Goal: Task Accomplishment & Management: Manage account settings

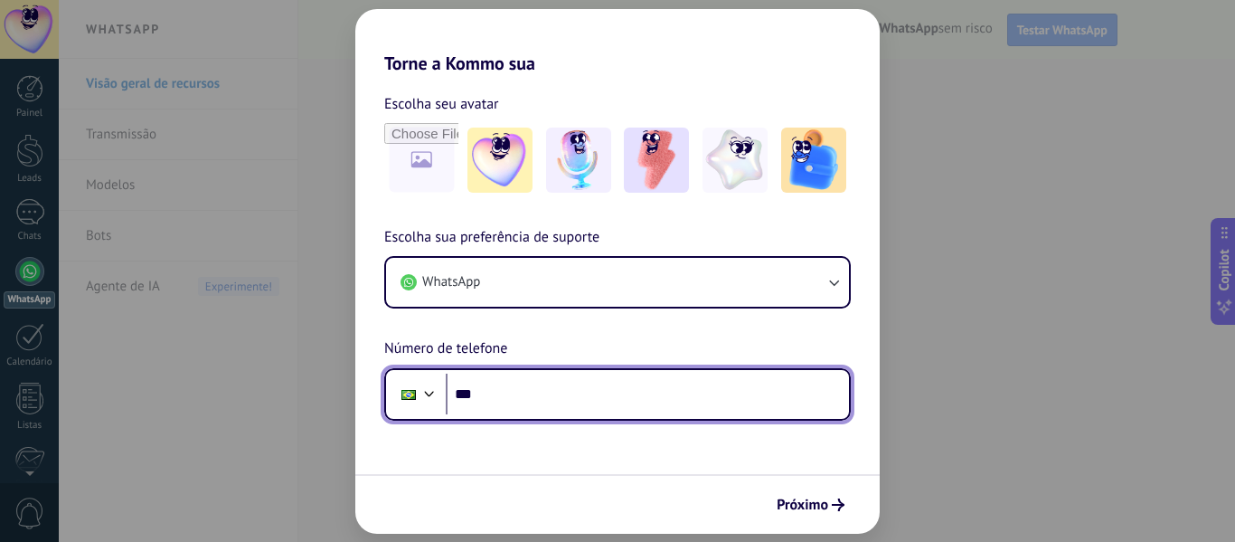
click at [538, 402] on input "***" at bounding box center [647, 395] width 403 height 42
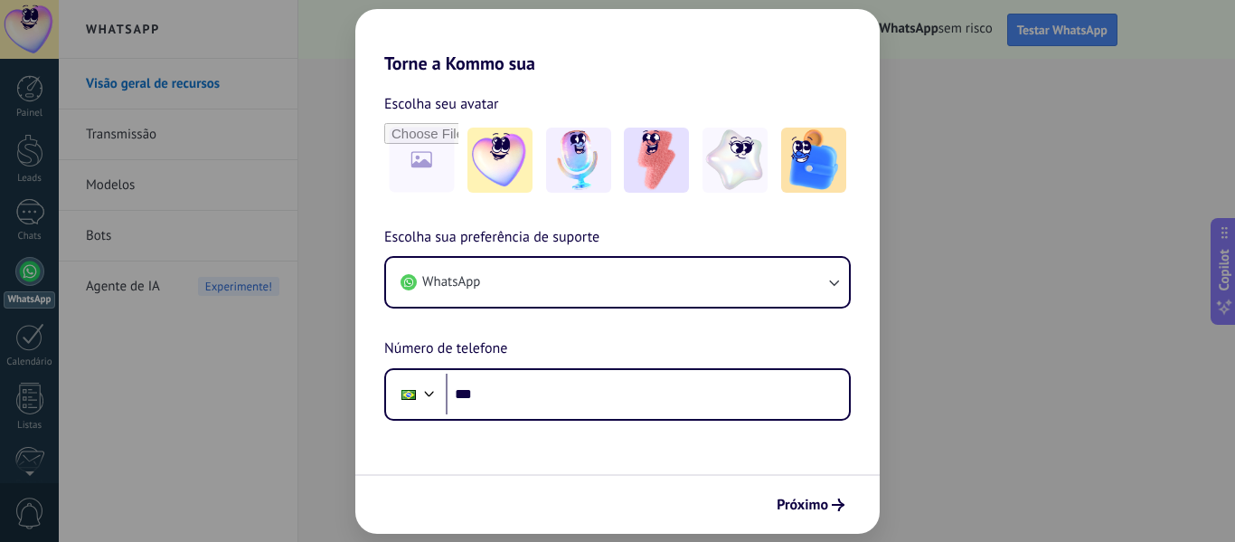
click at [760, 449] on form "Escolha seu avatar [PERSON_NAME] sua preferência de suporte WhatsApp Número de …" at bounding box center [617, 303] width 525 height 459
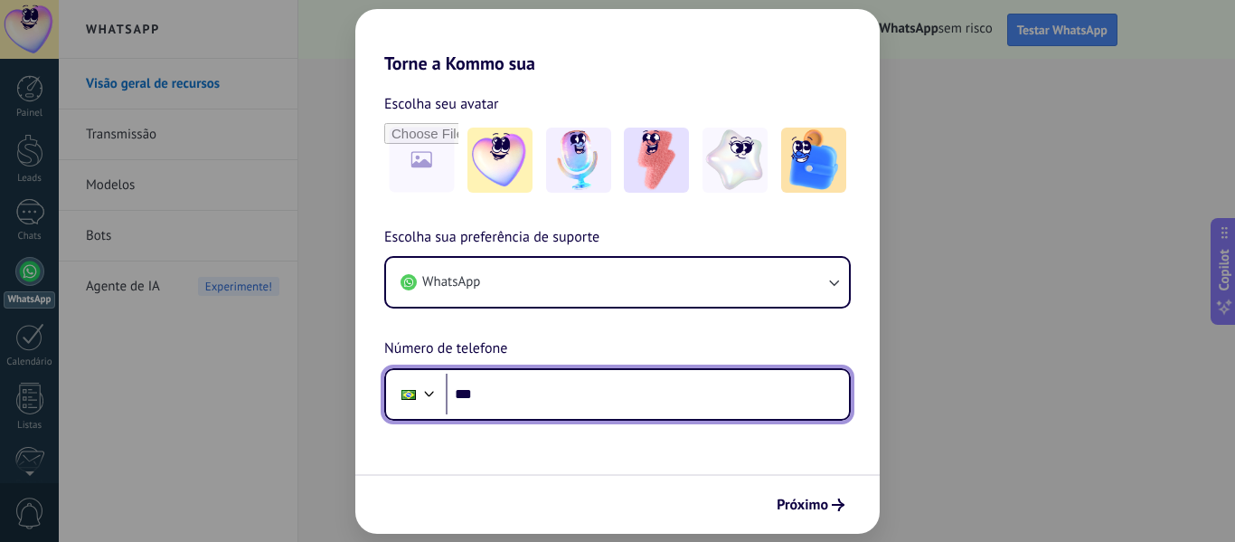
click at [629, 405] on input "***" at bounding box center [647, 395] width 403 height 42
click at [537, 383] on input "***" at bounding box center [647, 395] width 403 height 42
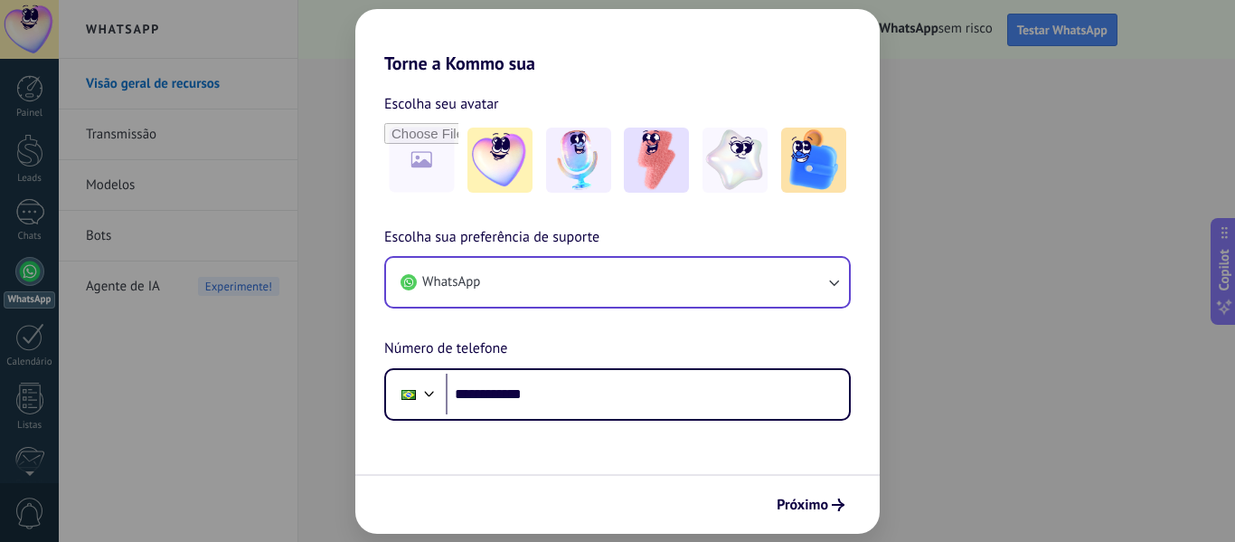
click at [556, 257] on div "WhatsApp" at bounding box center [617, 282] width 467 height 52
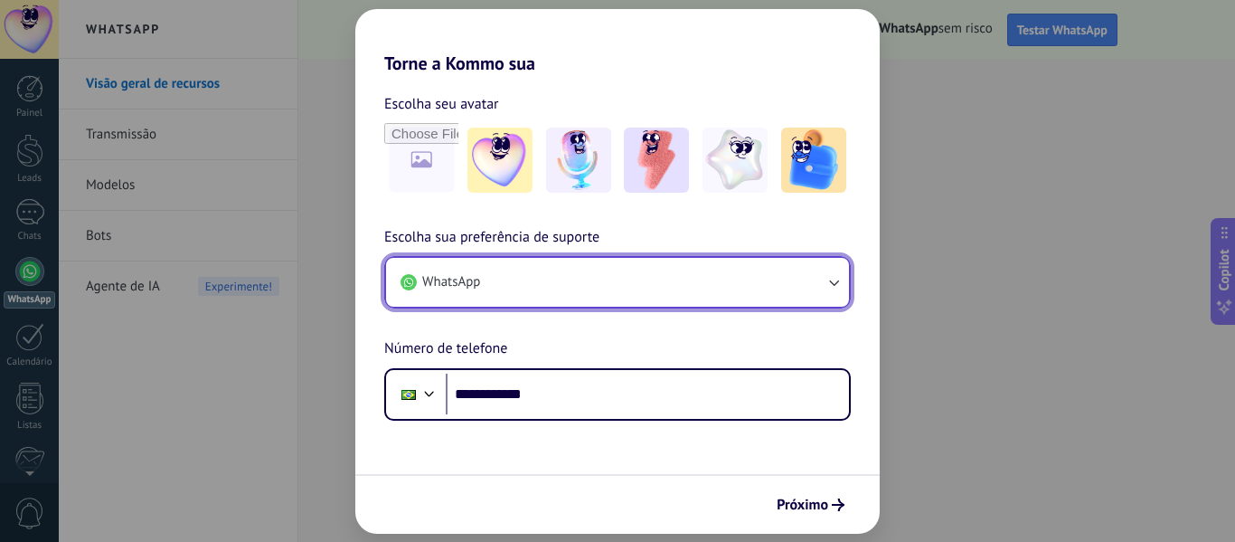
click at [555, 275] on button "WhatsApp" at bounding box center [617, 282] width 463 height 49
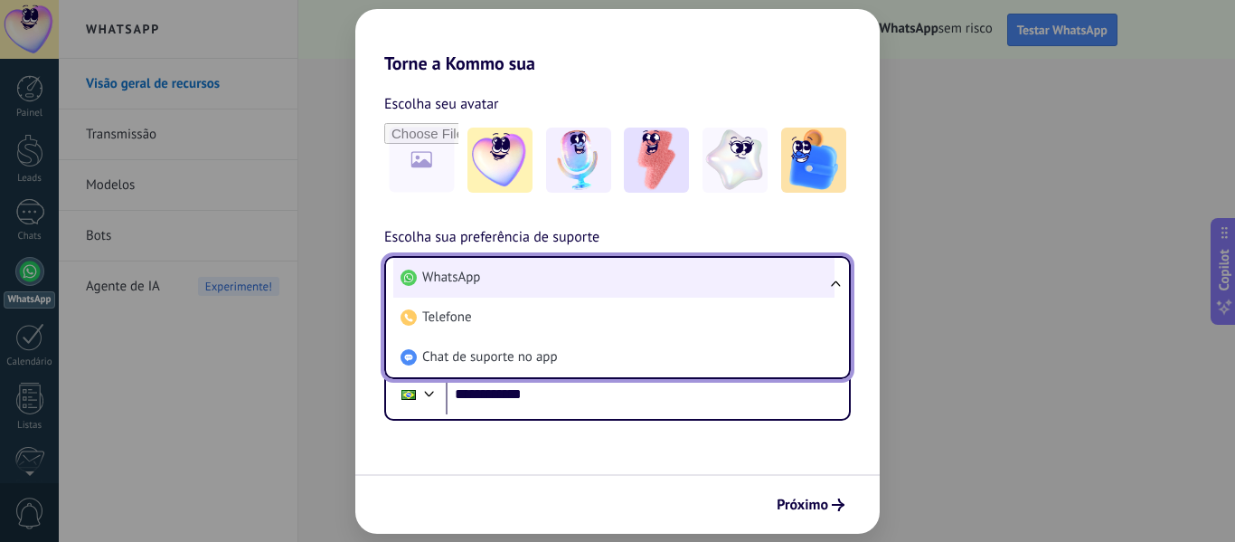
click at [466, 267] on li "WhatsApp" at bounding box center [613, 278] width 441 height 40
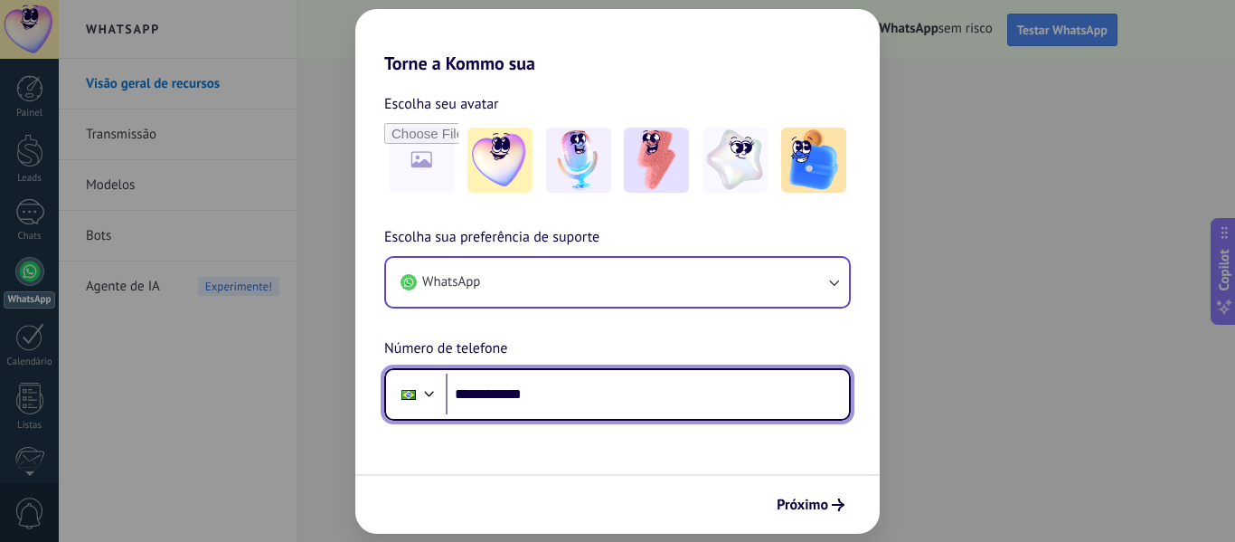
click at [589, 406] on input "**********" at bounding box center [647, 395] width 403 height 42
type input "**********"
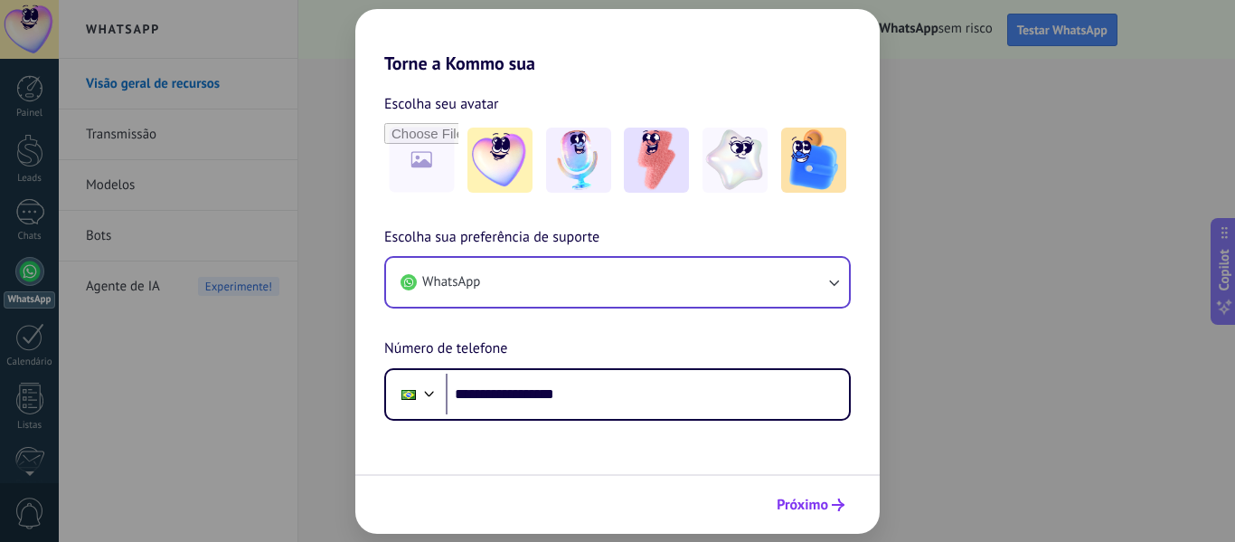
click at [779, 516] on button "Próximo" at bounding box center [811, 504] width 84 height 31
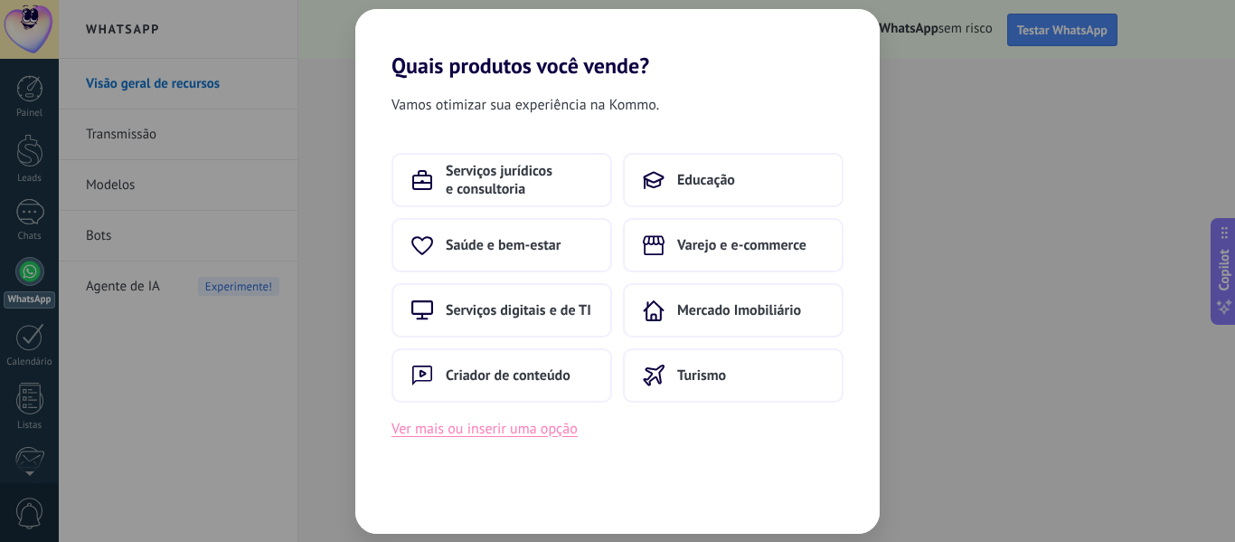
click at [506, 437] on button "Ver mais ou inserir uma opção" at bounding box center [485, 429] width 186 height 24
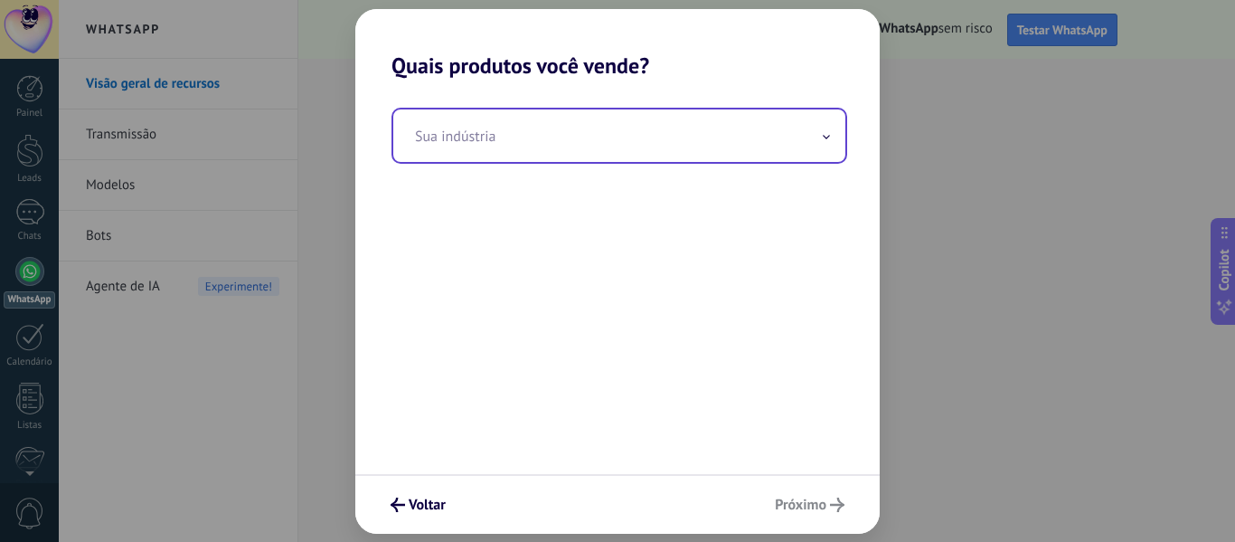
click at [484, 134] on input "text" at bounding box center [619, 135] width 452 height 52
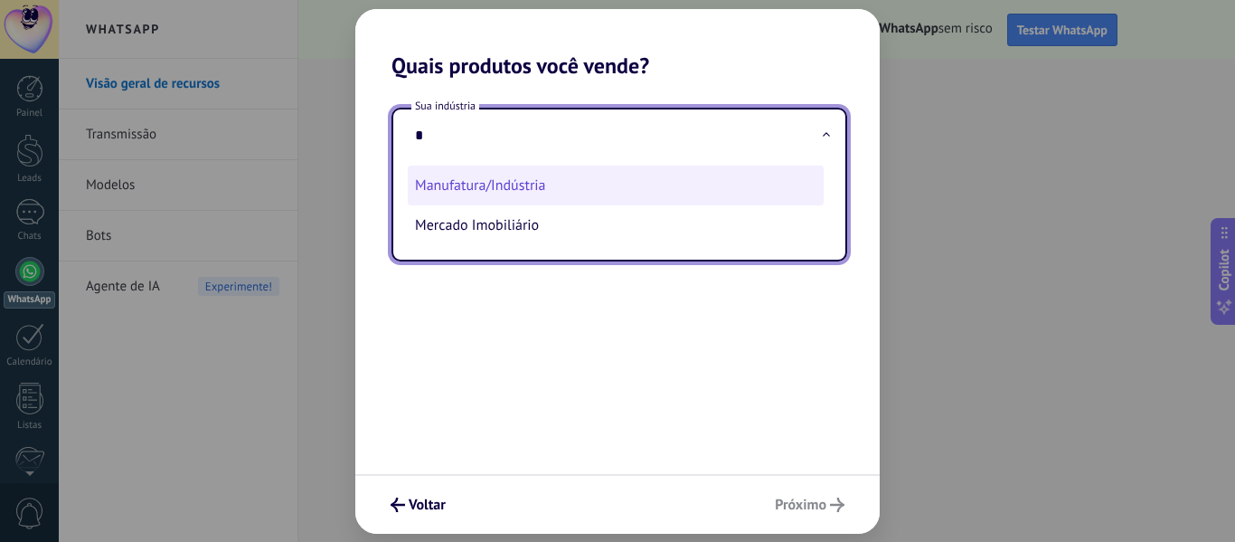
click at [530, 196] on li "Manufatura/Indústria" at bounding box center [616, 186] width 416 height 40
type input "**********"
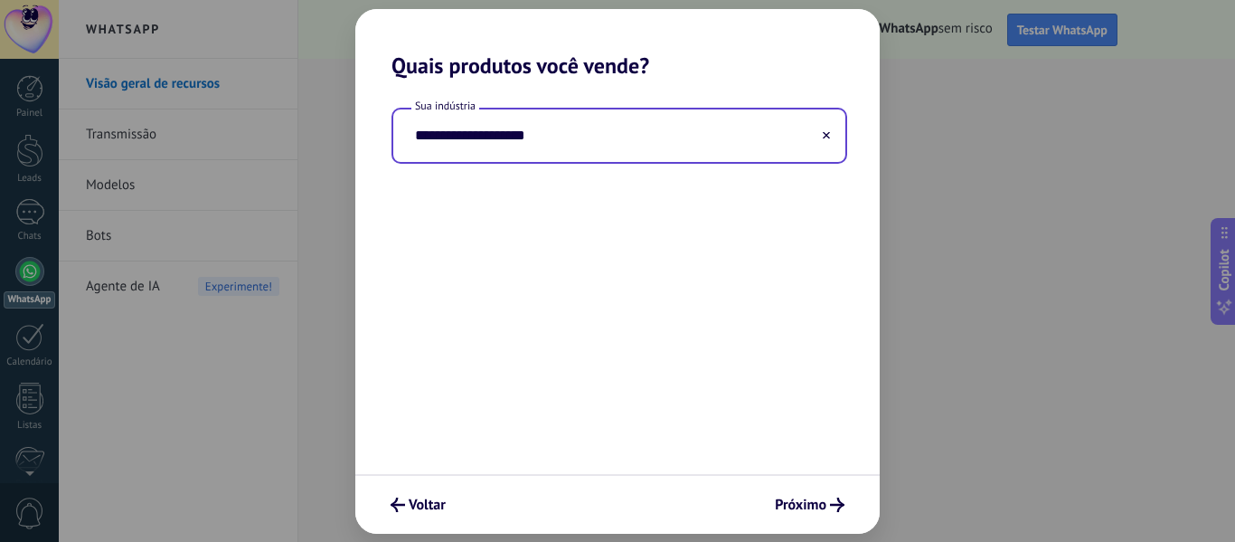
click at [594, 228] on div "**********" at bounding box center [617, 276] width 525 height 395
click at [813, 508] on span "Próximo" at bounding box center [801, 504] width 52 height 13
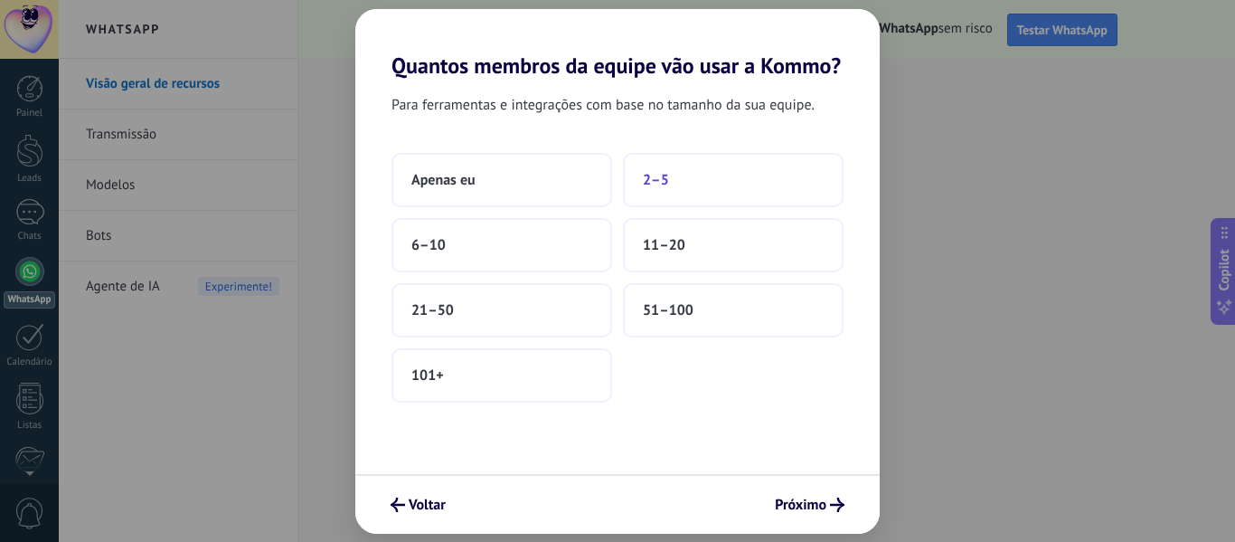
click at [697, 188] on button "2–5" at bounding box center [733, 180] width 221 height 54
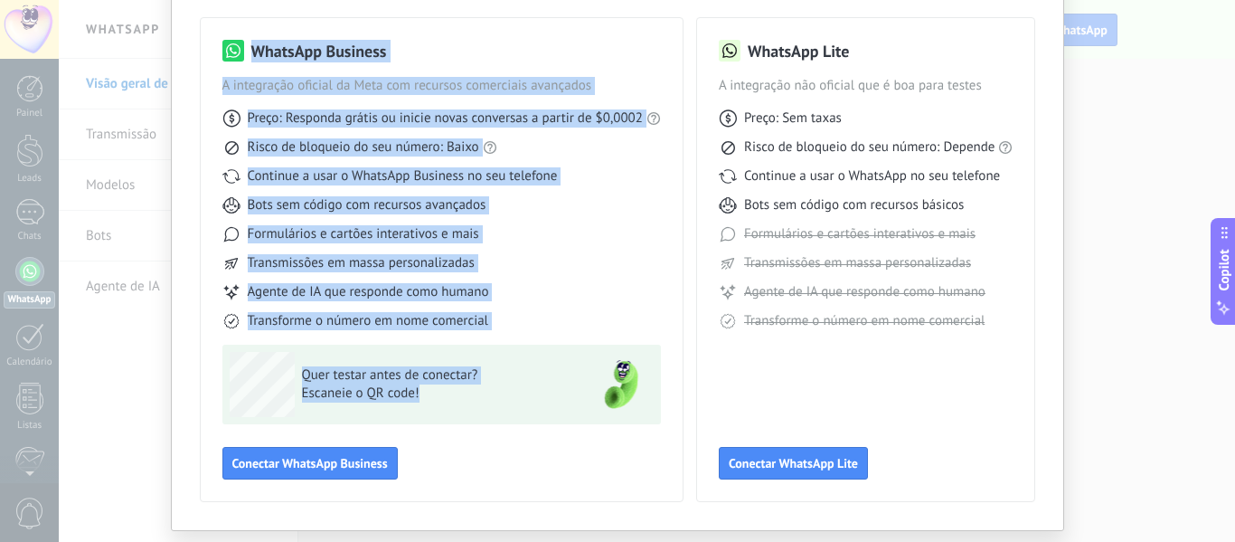
scroll to position [168, 0]
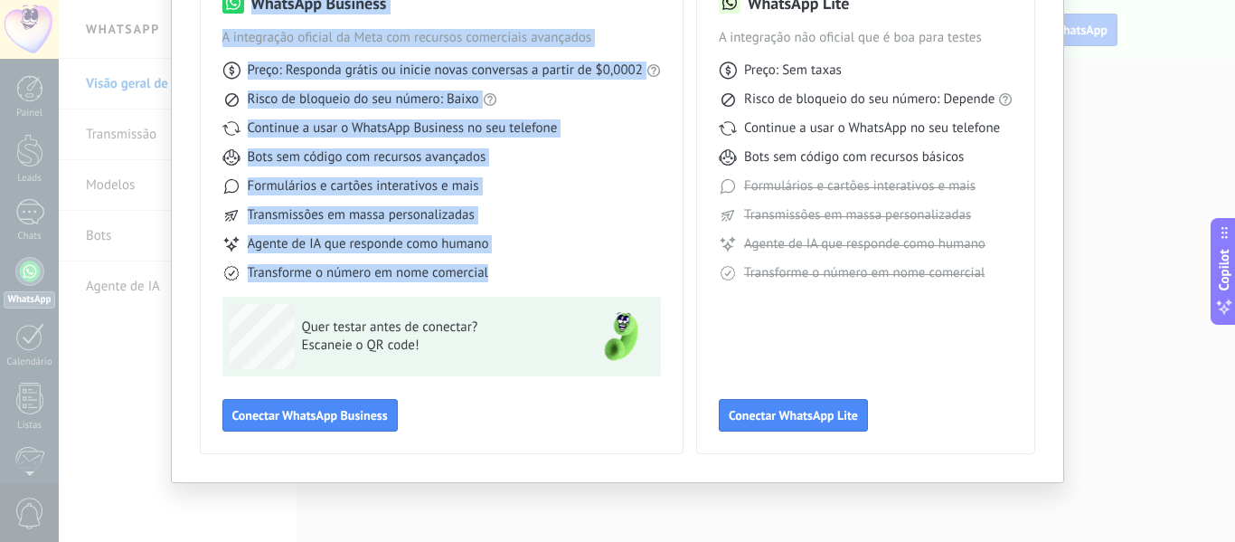
drag, startPoint x: 215, startPoint y: 162, endPoint x: 594, endPoint y: 351, distance: 423.5
click at [594, 351] on div "WhatsApp Business A integração oficial da Meta com recursos comerciais avançado…" at bounding box center [442, 211] width 482 height 483
click at [436, 377] on div "WhatsApp Business A integração oficial da Meta com recursos comerciais avançado…" at bounding box center [441, 212] width 439 height 440
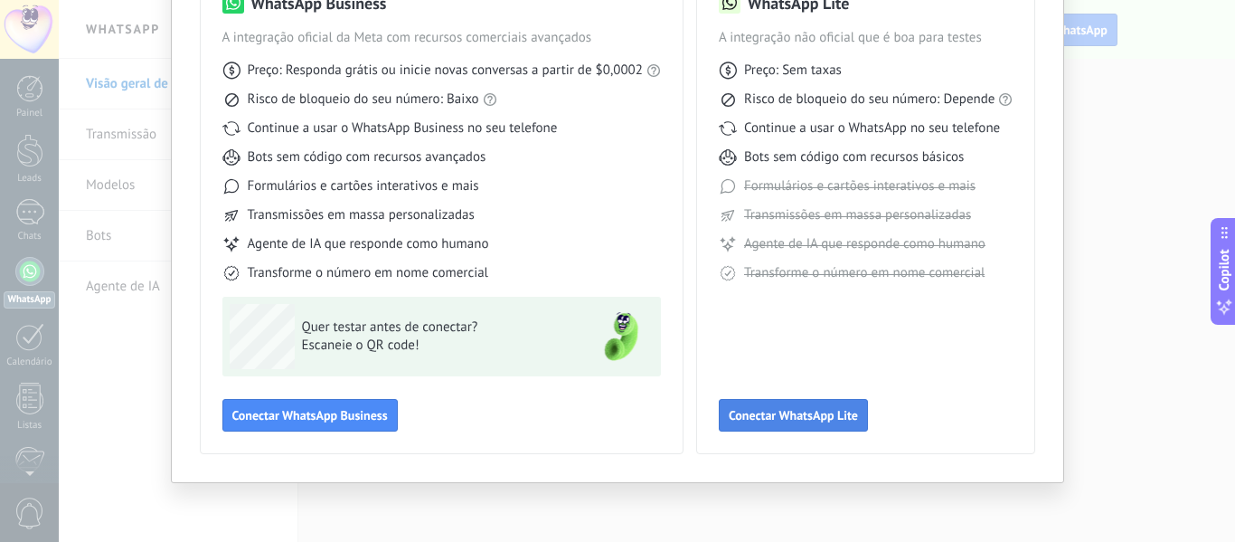
click at [777, 401] on button "Conectar WhatsApp Lite" at bounding box center [793, 415] width 149 height 33
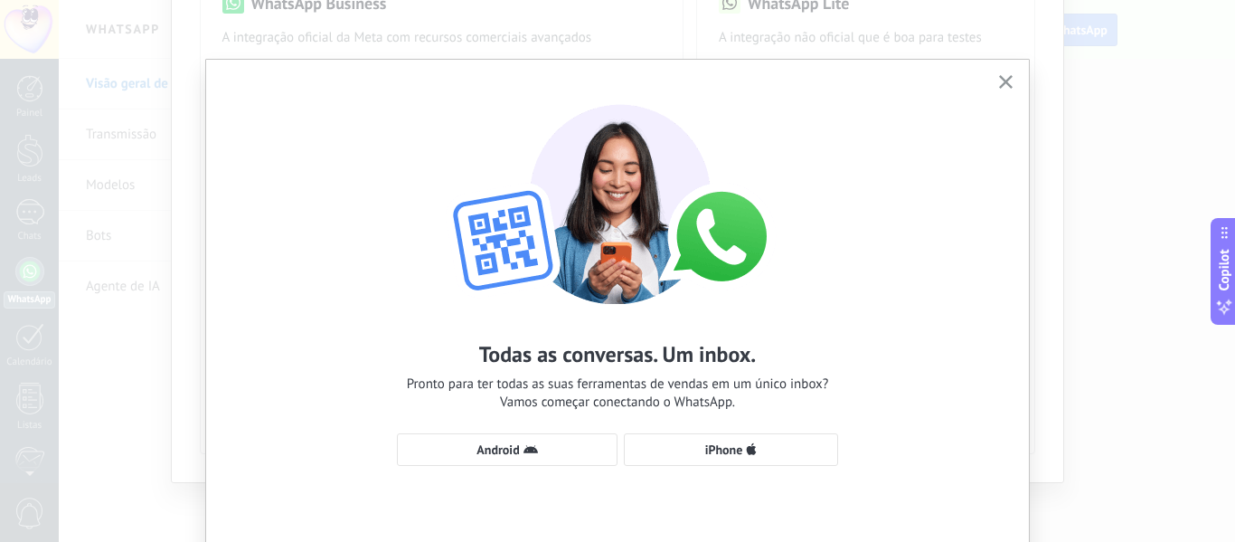
scroll to position [82, 0]
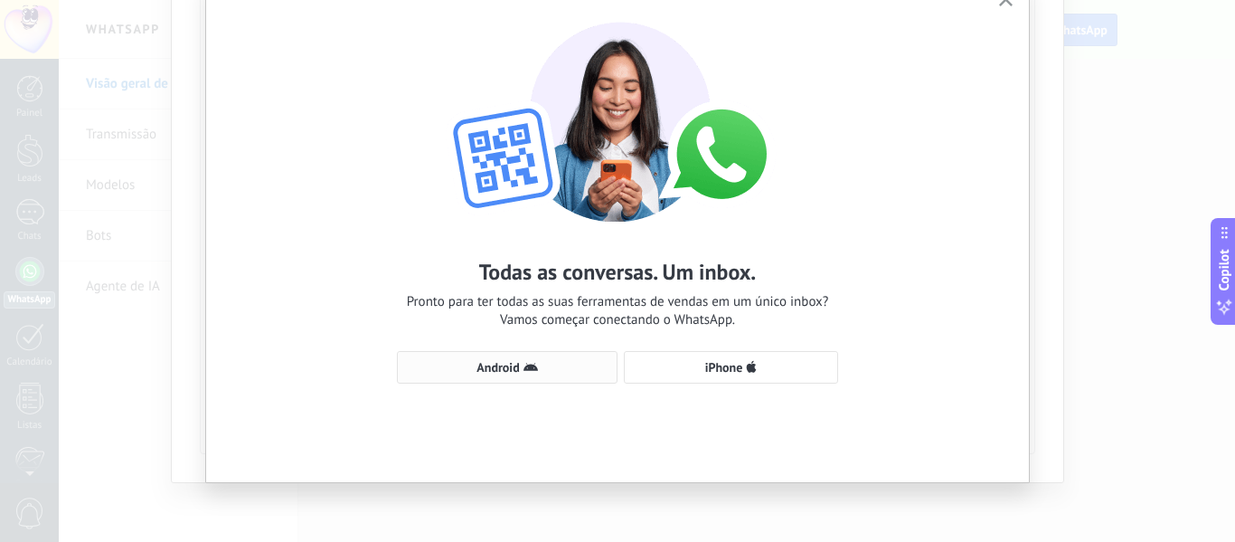
click at [517, 371] on span "Android" at bounding box center [507, 367] width 201 height 14
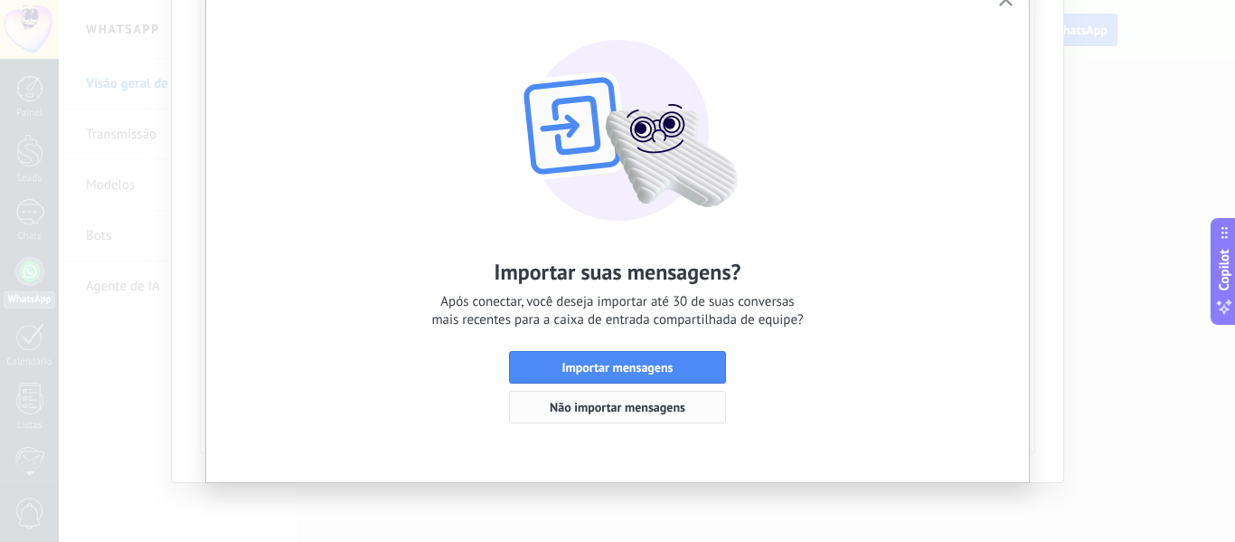
click at [627, 415] on button "Não importar mensagens" at bounding box center [617, 407] width 217 height 33
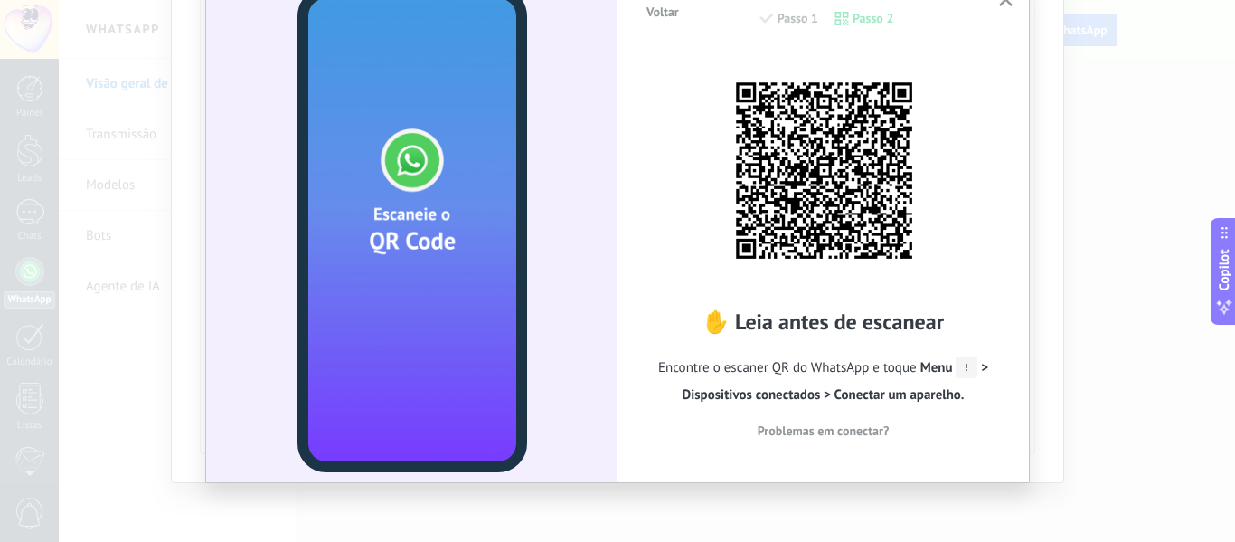
click at [1005, 2] on use "button" at bounding box center [1006, 0] width 14 height 14
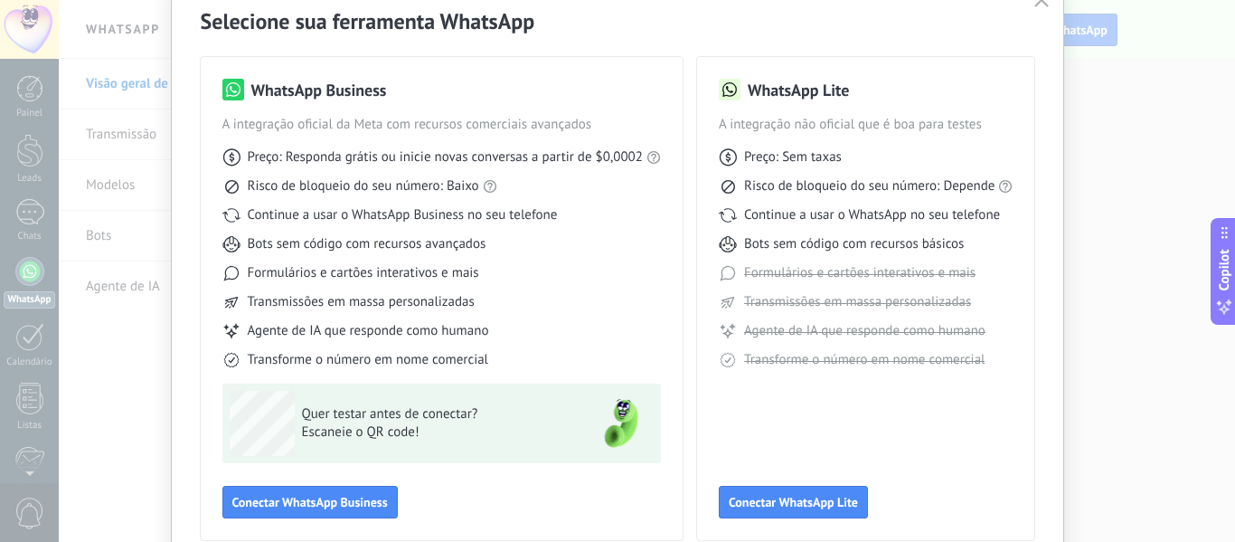
scroll to position [0, 0]
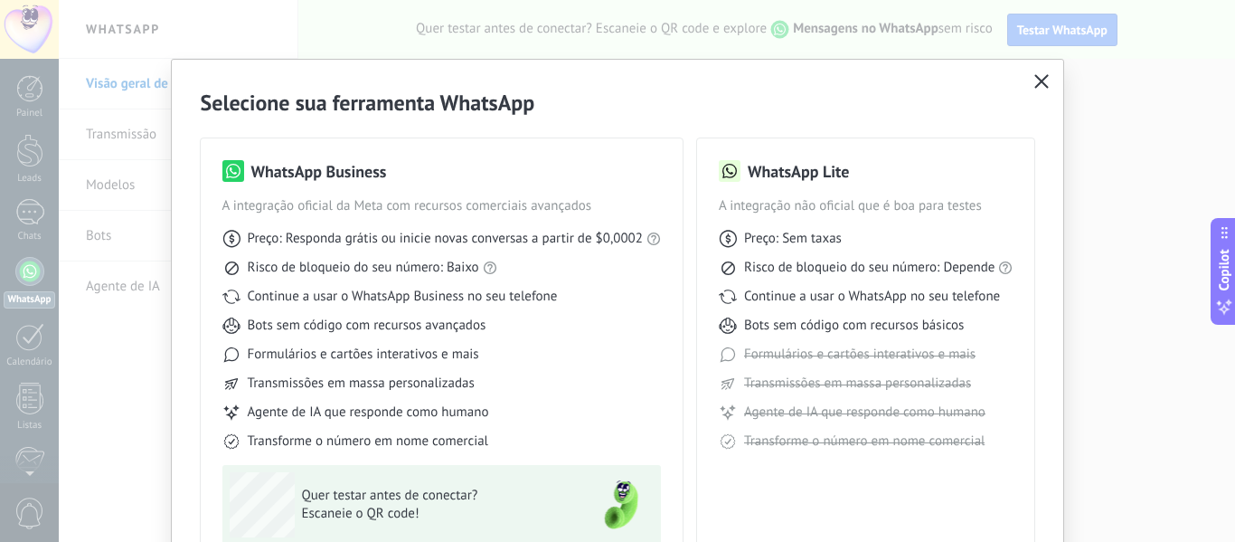
click at [1050, 78] on button "button" at bounding box center [1042, 82] width 24 height 25
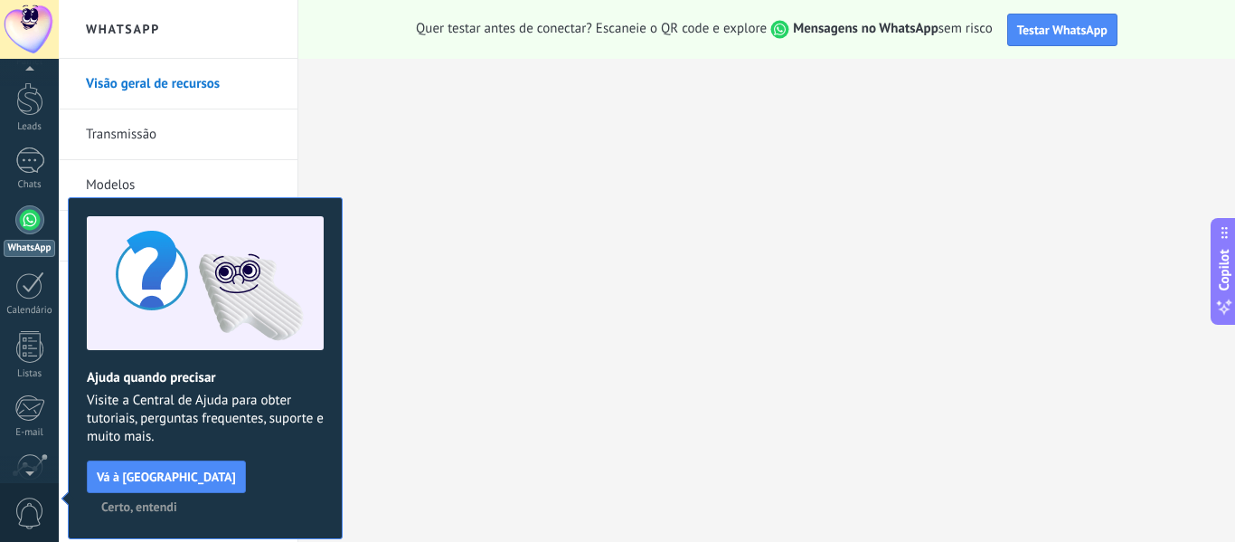
click at [47, 469] on div at bounding box center [29, 469] width 59 height 27
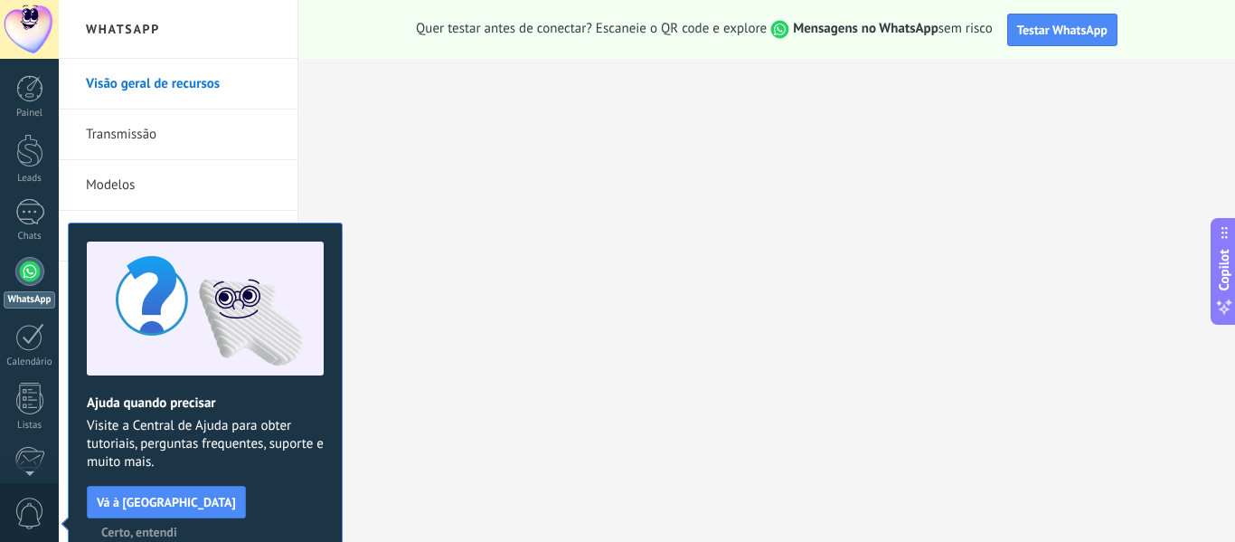
click at [18, 269] on div at bounding box center [29, 271] width 29 height 29
click at [177, 525] on span "Certo, entendi" at bounding box center [139, 531] width 76 height 13
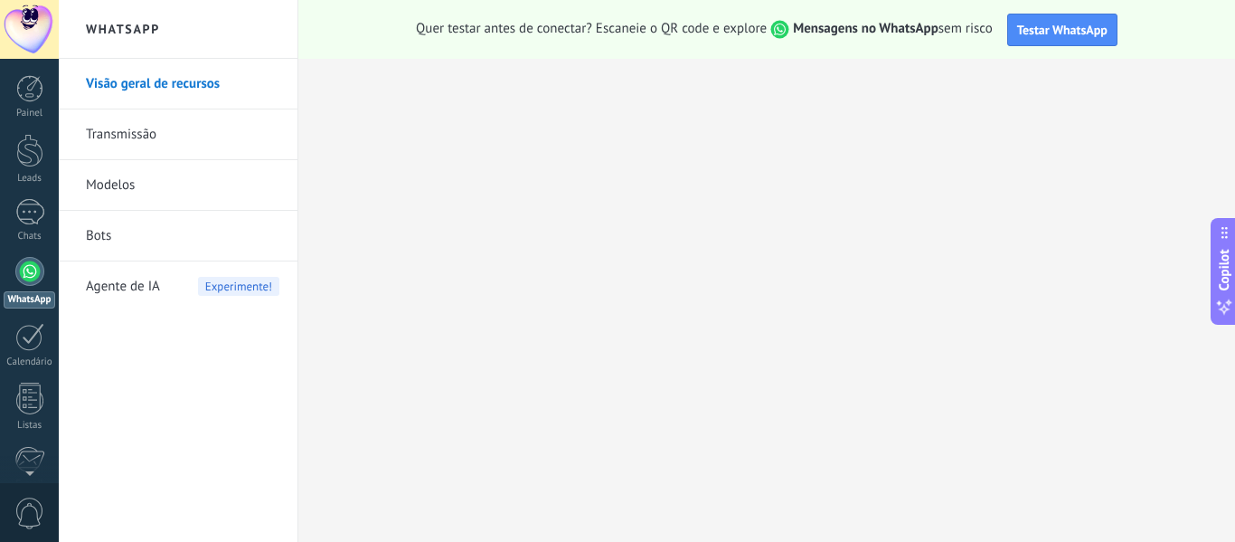
click at [957, 31] on span "Quer testar antes de conectar? Escaneie o QR code e explore Mensagens no WhatsA…" at bounding box center [704, 29] width 577 height 19
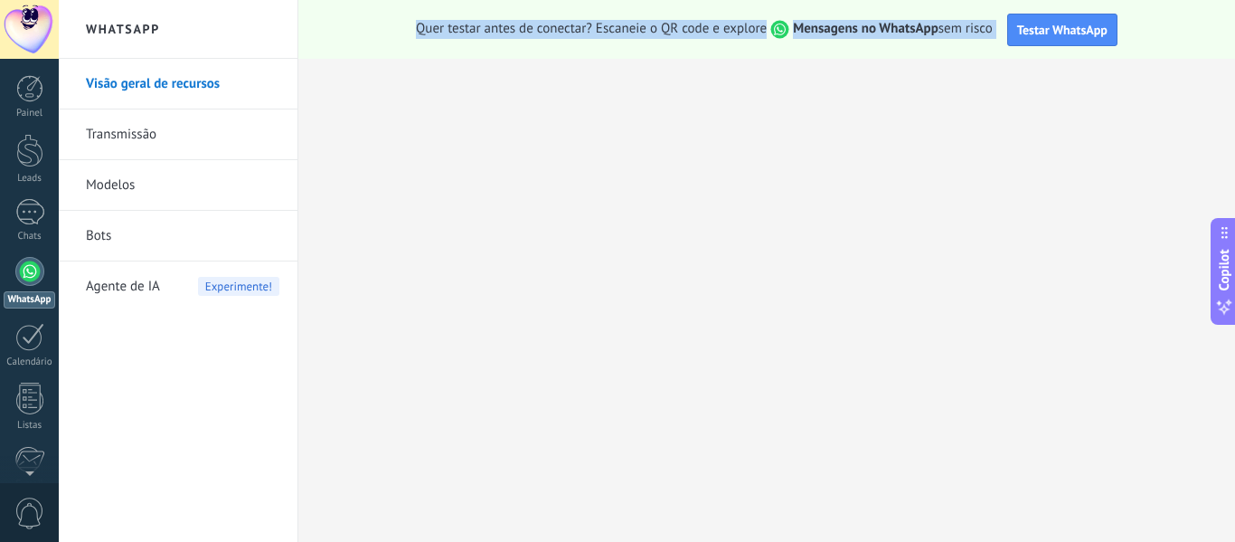
click at [957, 31] on span "Quer testar antes de conectar? Escaneie o QR code e explore Mensagens no WhatsA…" at bounding box center [704, 29] width 577 height 19
click at [878, 31] on strong "Mensagens no WhatsApp" at bounding box center [866, 28] width 146 height 17
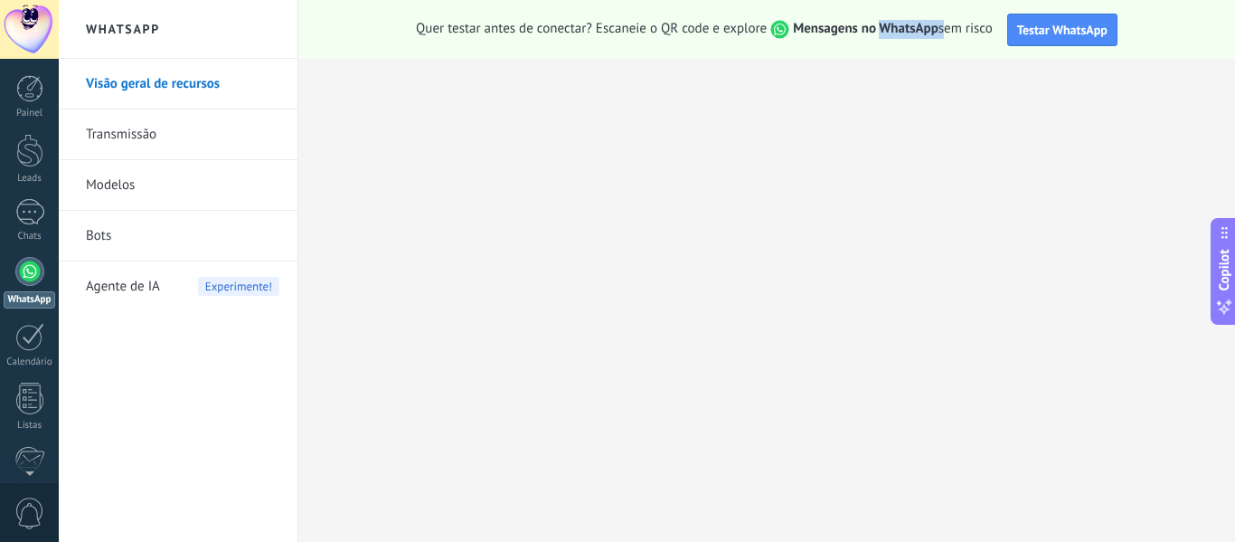
click at [878, 31] on strong "Mensagens no WhatsApp" at bounding box center [866, 28] width 146 height 17
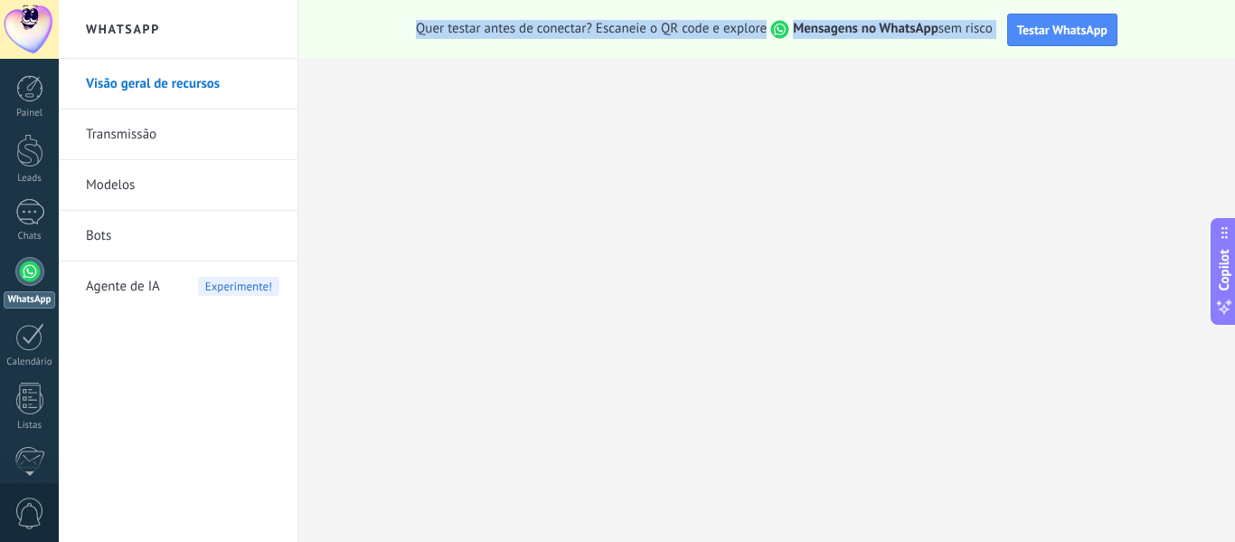
click at [878, 31] on strong "Mensagens no WhatsApp" at bounding box center [866, 28] width 146 height 17
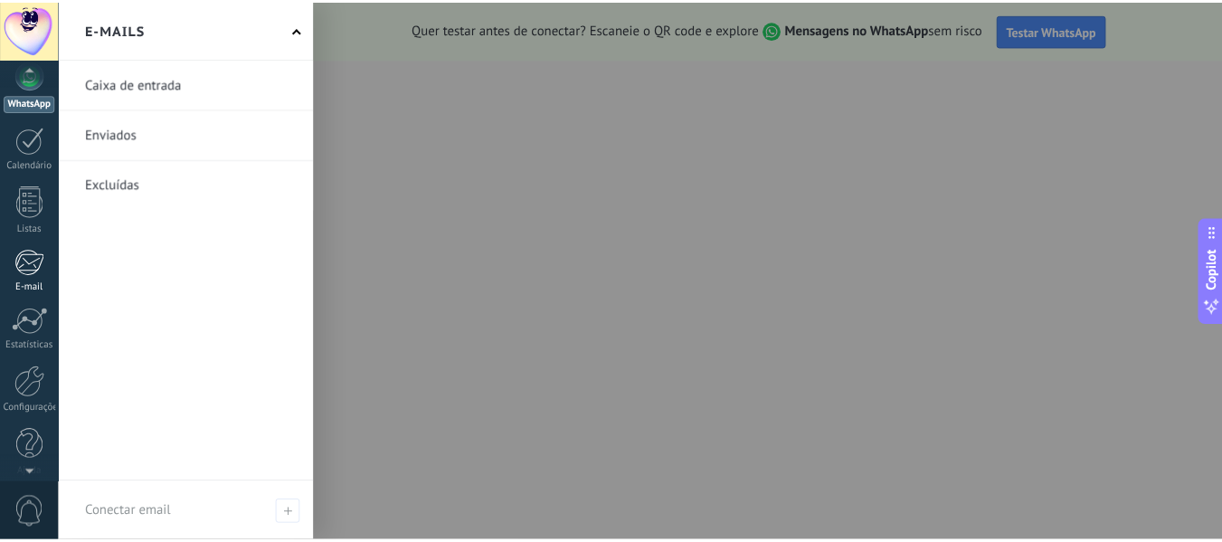
scroll to position [211, 0]
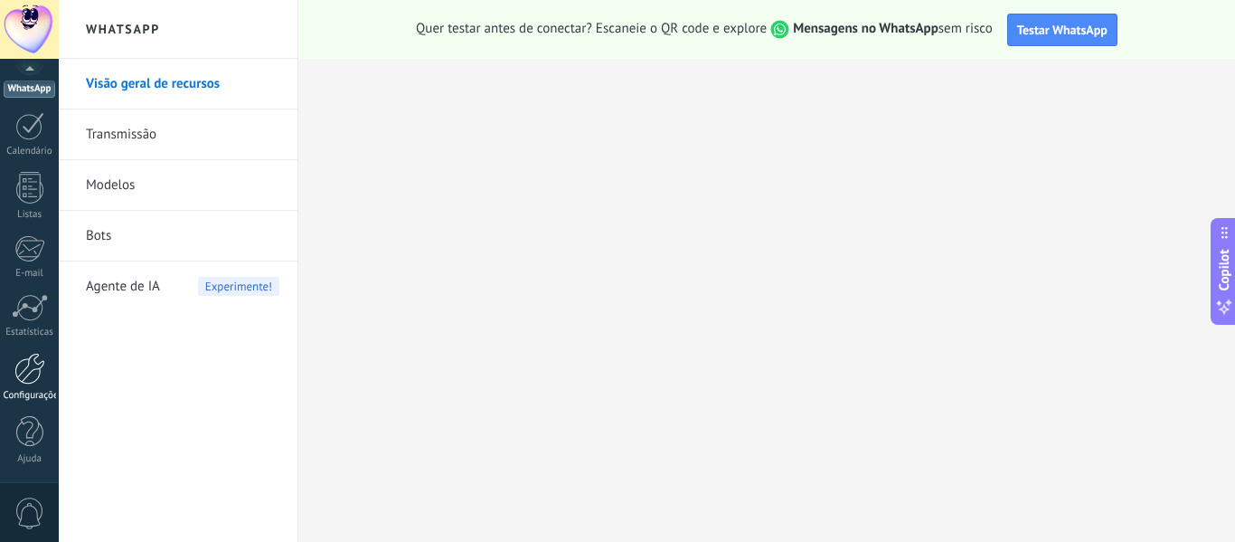
click at [26, 374] on div at bounding box center [29, 369] width 31 height 32
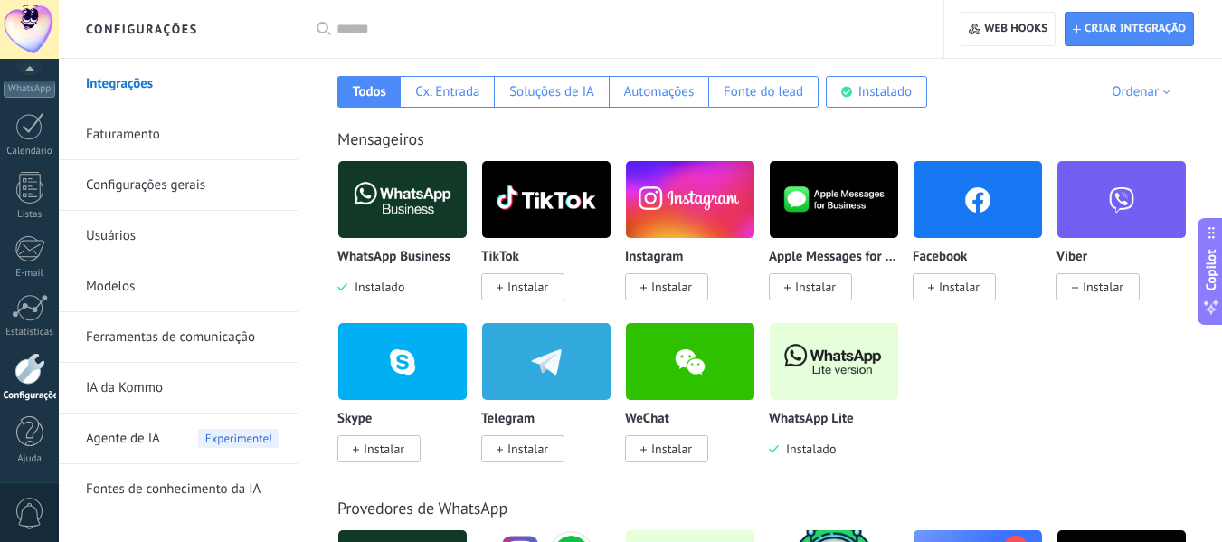
scroll to position [271, 0]
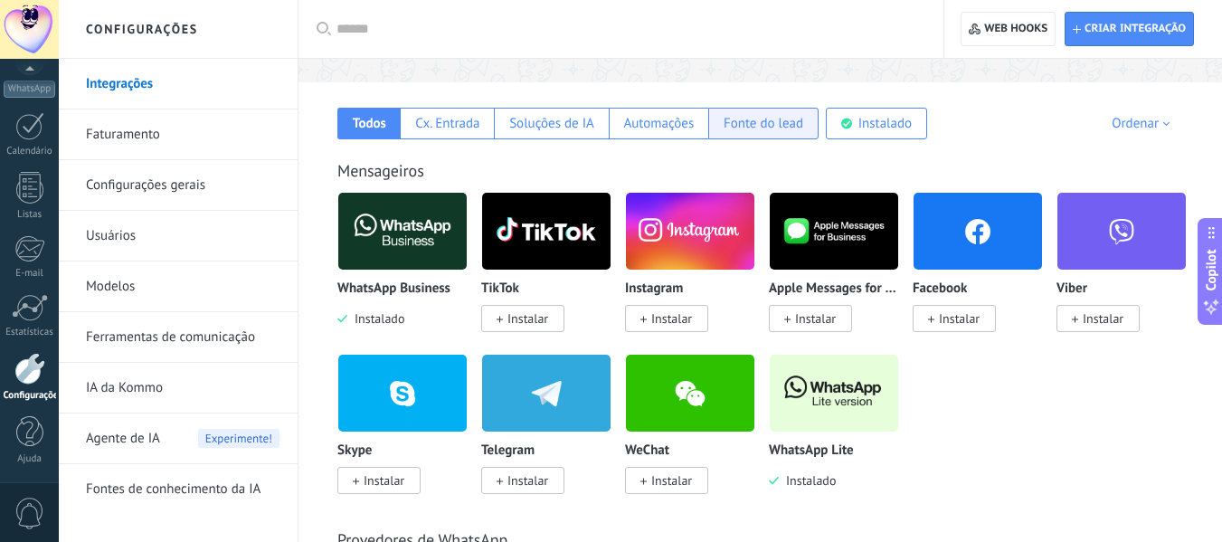
click at [765, 133] on div "Fonte do lead" at bounding box center [763, 124] width 110 height 32
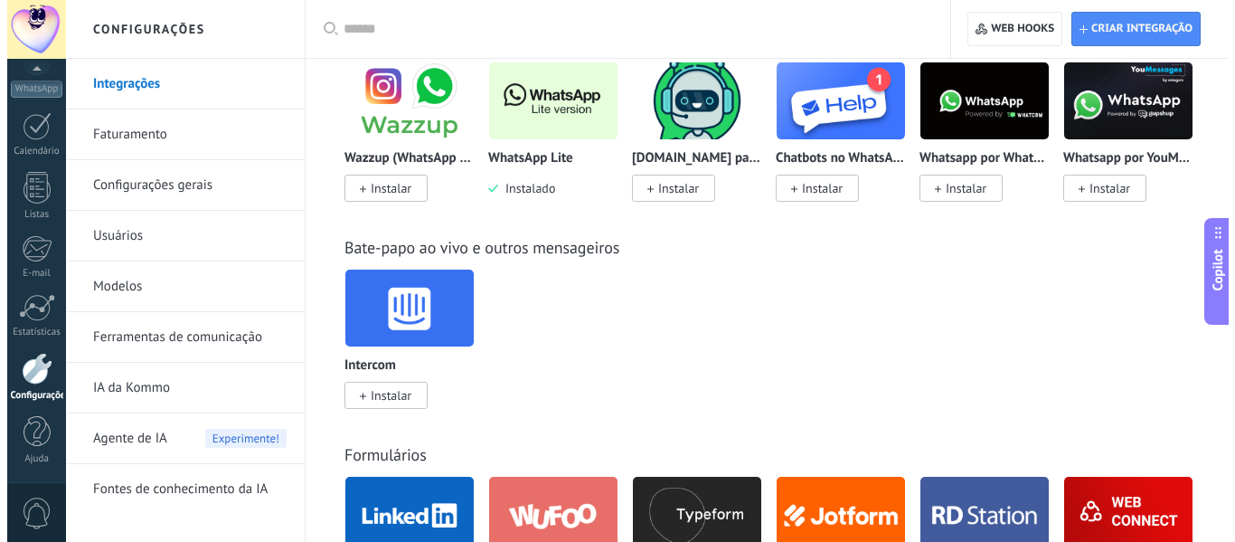
scroll to position [599, 0]
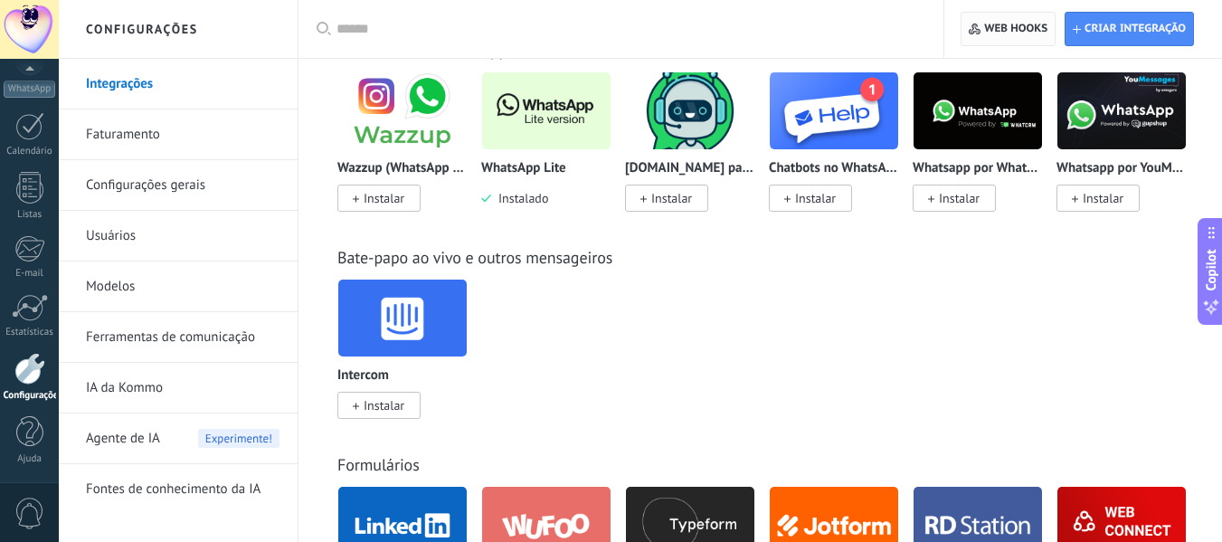
click at [1006, 26] on span "Web hooks 0" at bounding box center [1015, 29] width 63 height 14
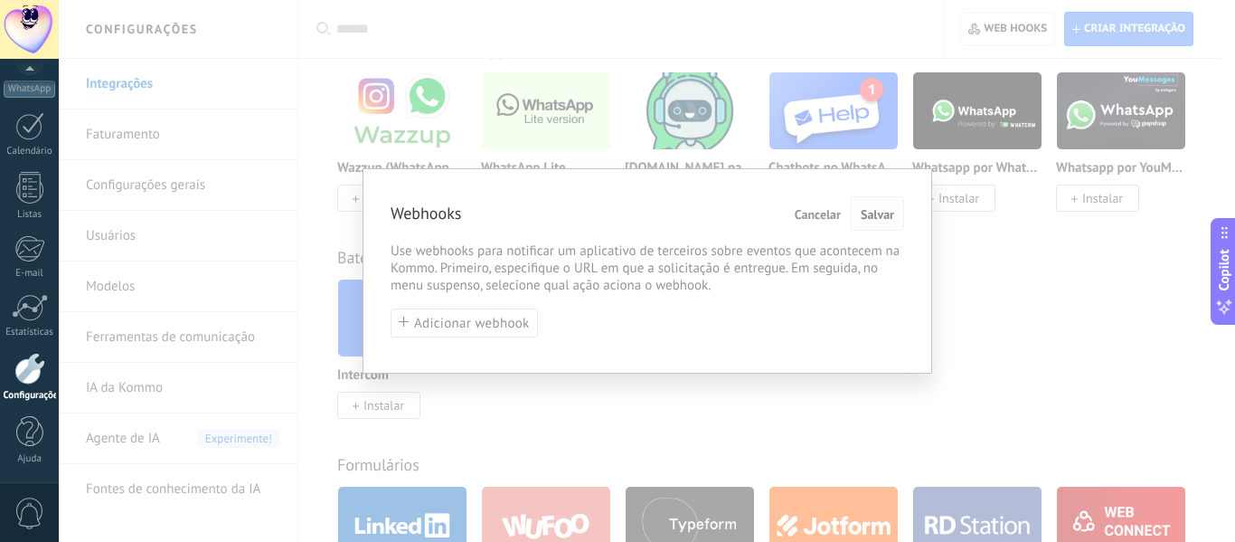
click at [875, 205] on button "Salvar" at bounding box center [877, 213] width 53 height 34
click at [842, 214] on button "Cancelar" at bounding box center [818, 213] width 61 height 34
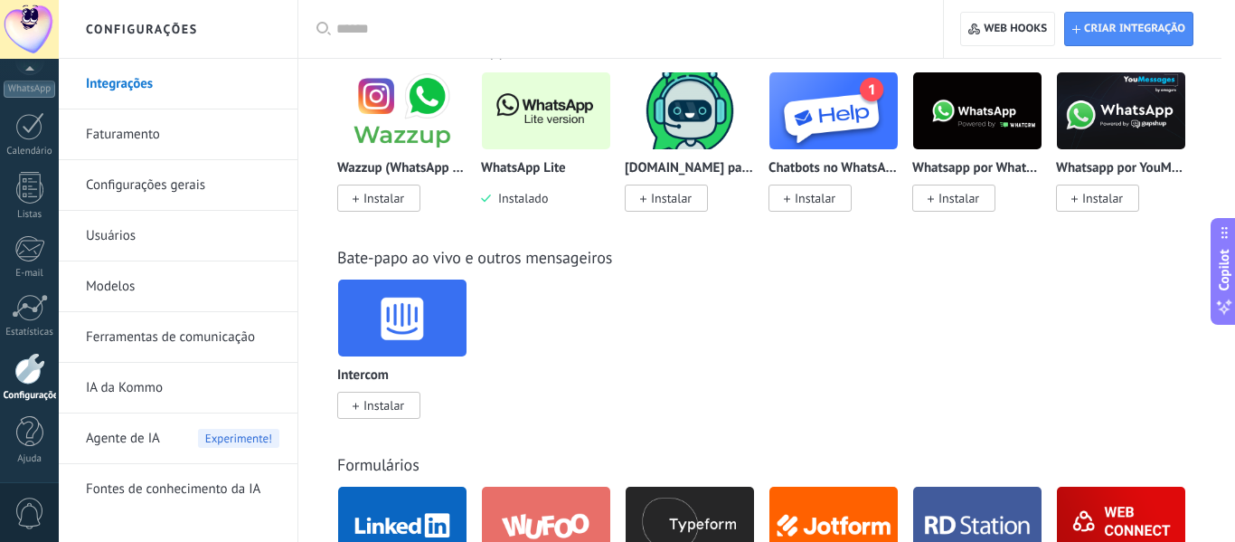
click at [903, 212] on div "Bate-papo ao vivo e outros mensageiros Intercom Instalar" at bounding box center [767, 314] width 901 height 207
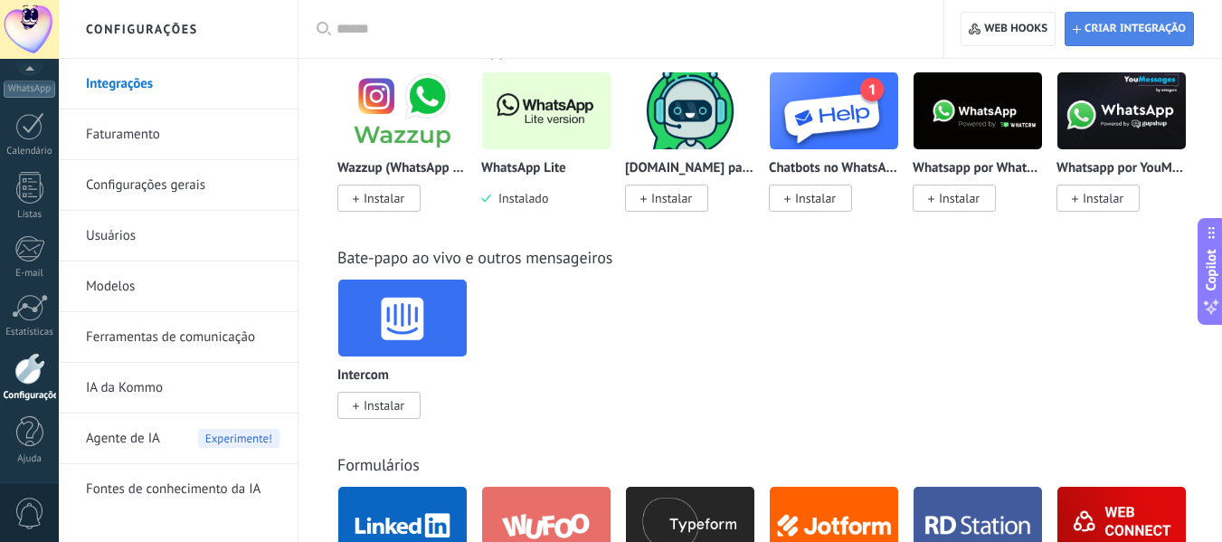
click at [1123, 20] on span "Criar integração" at bounding box center [1129, 29] width 113 height 33
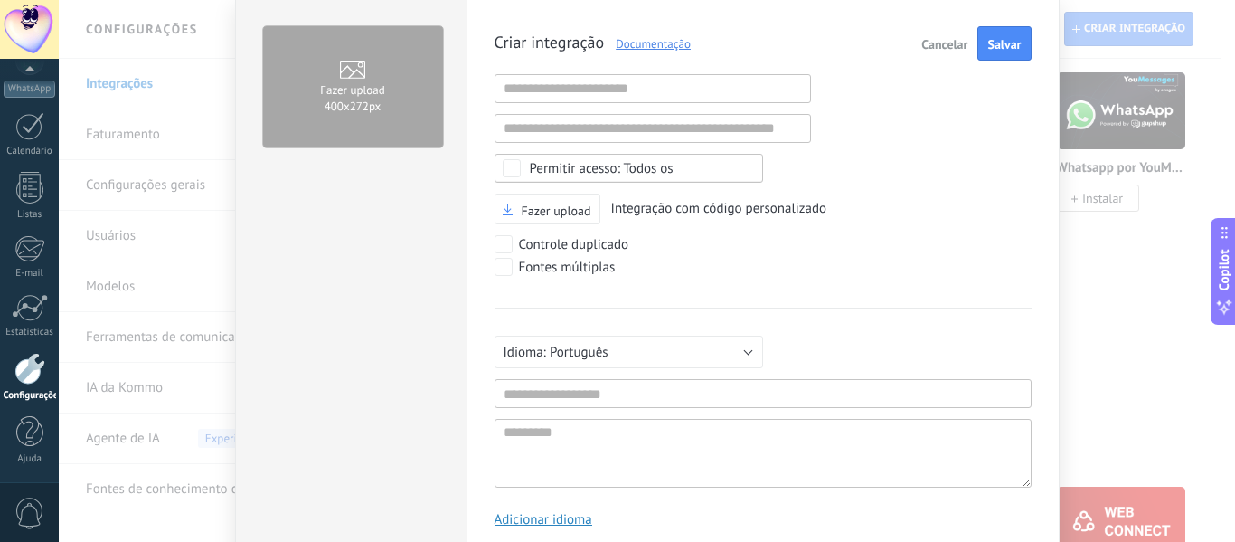
scroll to position [174, 0]
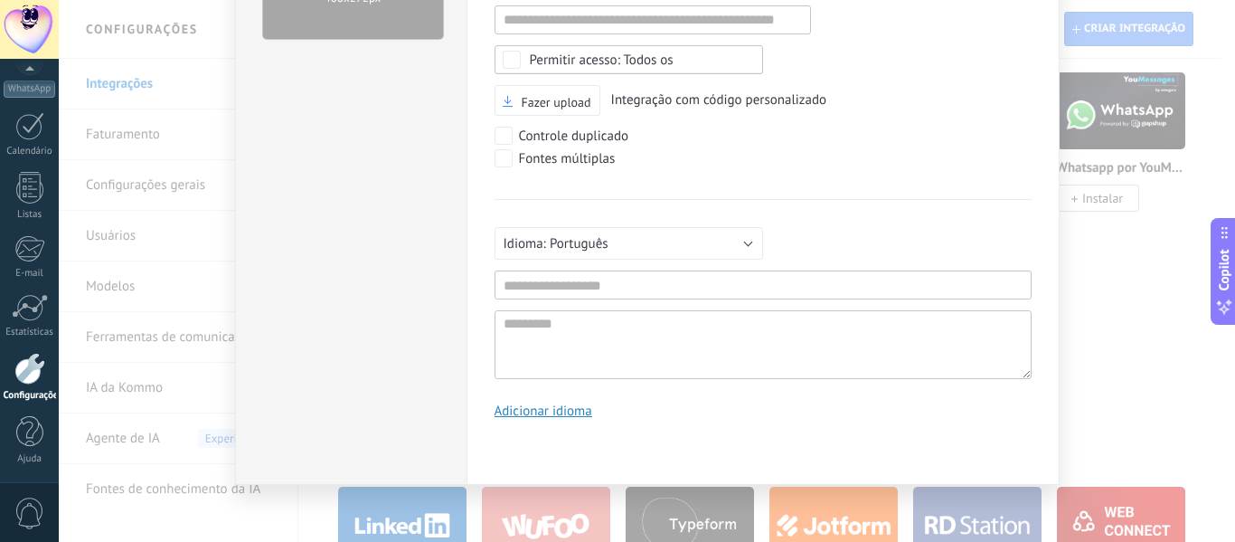
click at [436, 364] on div "Fazer upload 400х272px" at bounding box center [351, 185] width 232 height 600
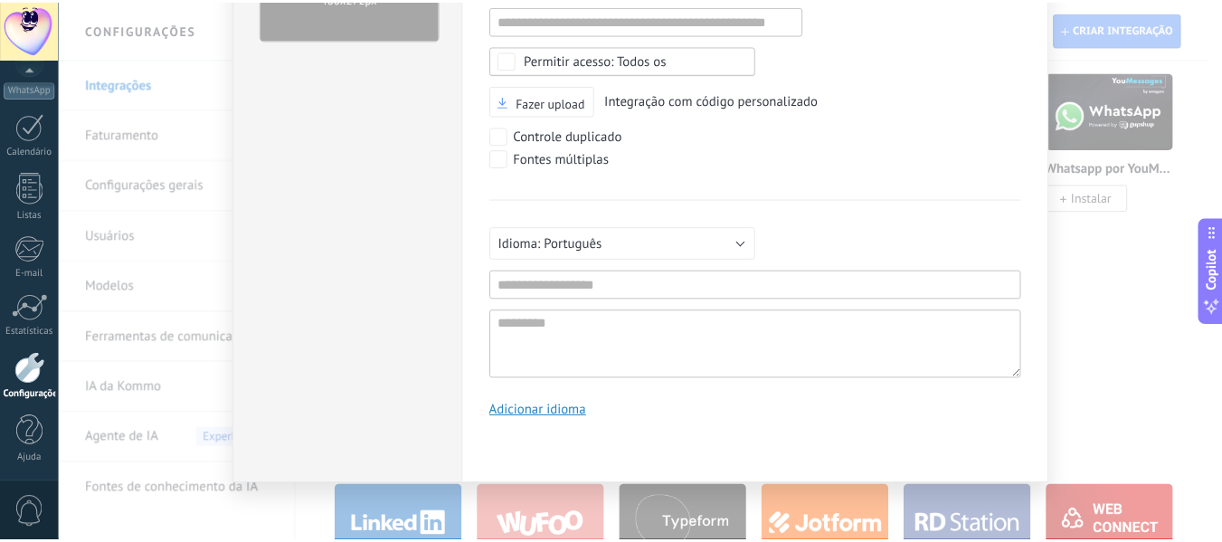
scroll to position [0, 0]
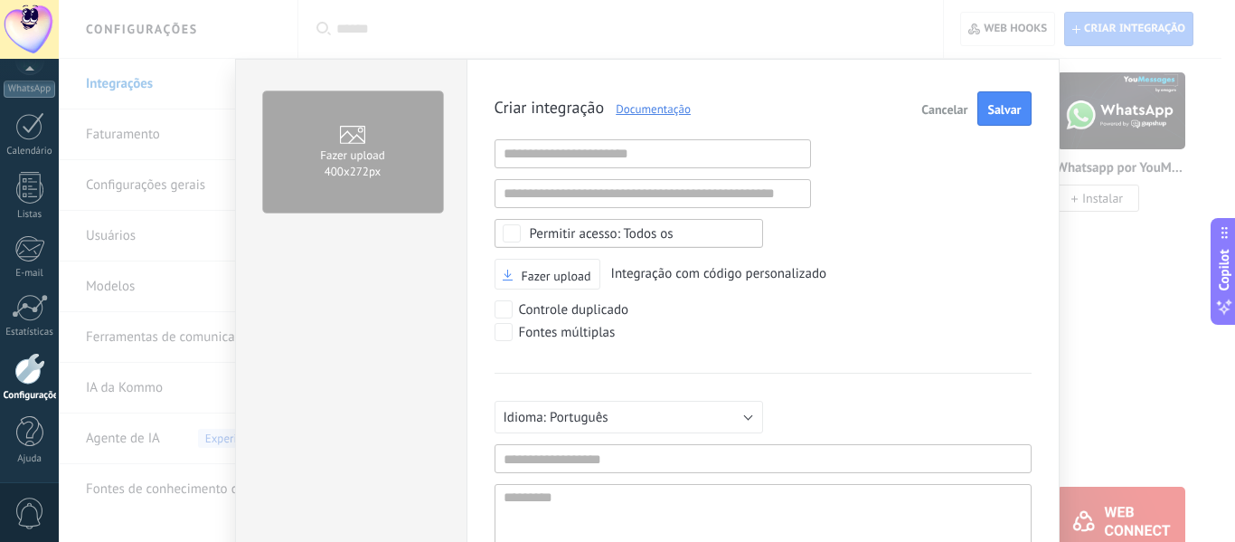
click at [941, 123] on button "Cancelar" at bounding box center [944, 108] width 61 height 34
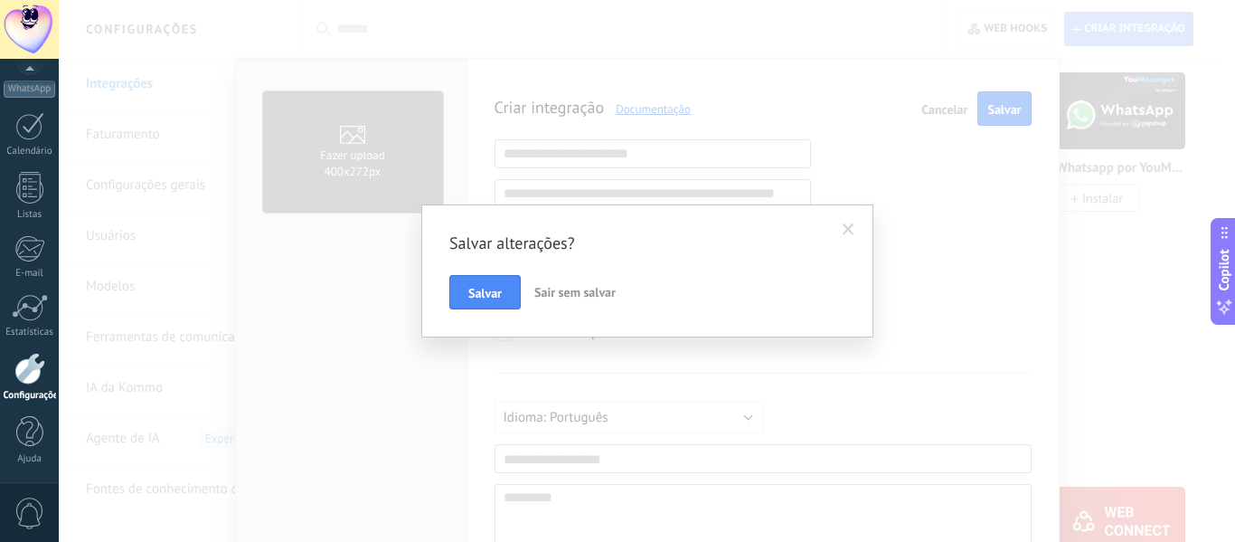
click at [556, 292] on span "Sair sem salvar" at bounding box center [575, 292] width 81 height 16
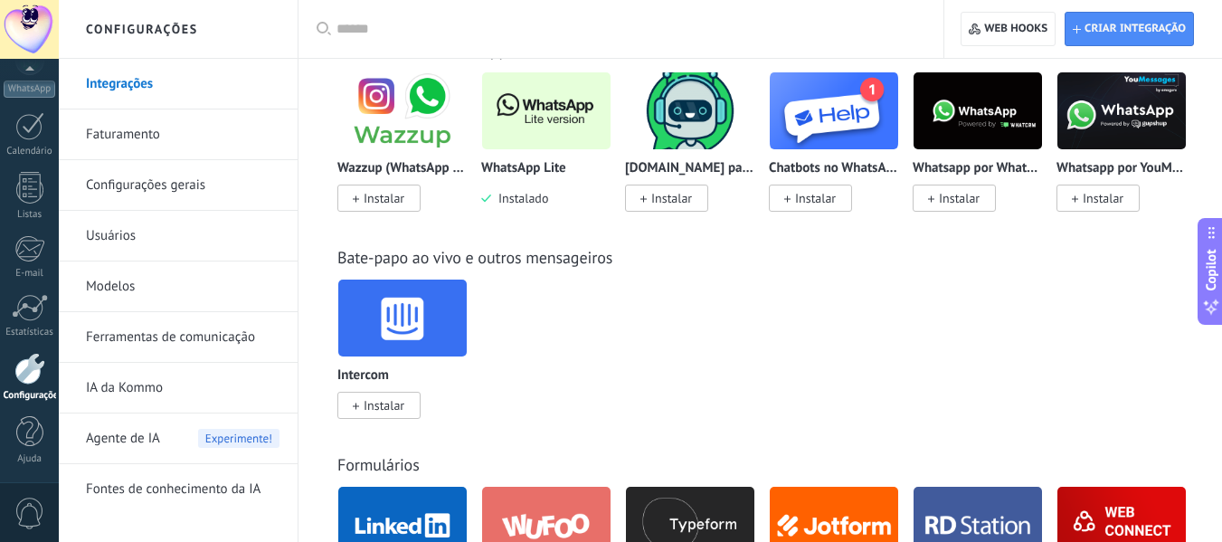
click at [657, 299] on div "Intercom Instalar" at bounding box center [769, 360] width 865 height 162
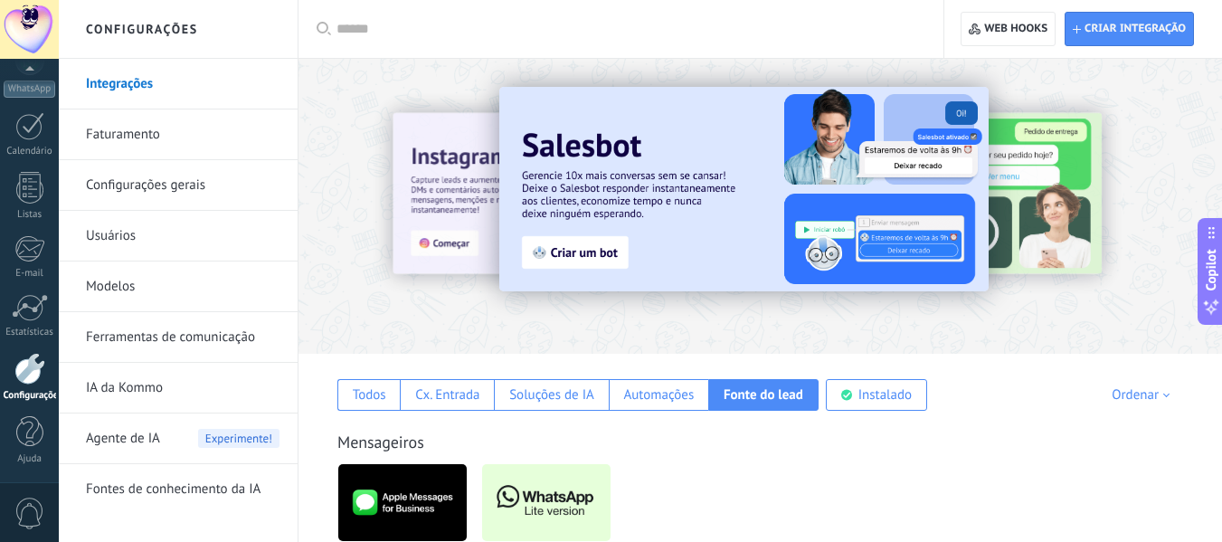
drag, startPoint x: 874, startPoint y: 317, endPoint x: 541, endPoint y: 304, distance: 333.1
click at [511, 309] on div at bounding box center [759, 201] width 923 height 260
drag, startPoint x: 1036, startPoint y: 180, endPoint x: 750, endPoint y: 196, distance: 287.2
click at [751, 196] on div at bounding box center [759, 201] width 923 height 260
click at [1158, 173] on div at bounding box center [1209, 205] width 407 height 163
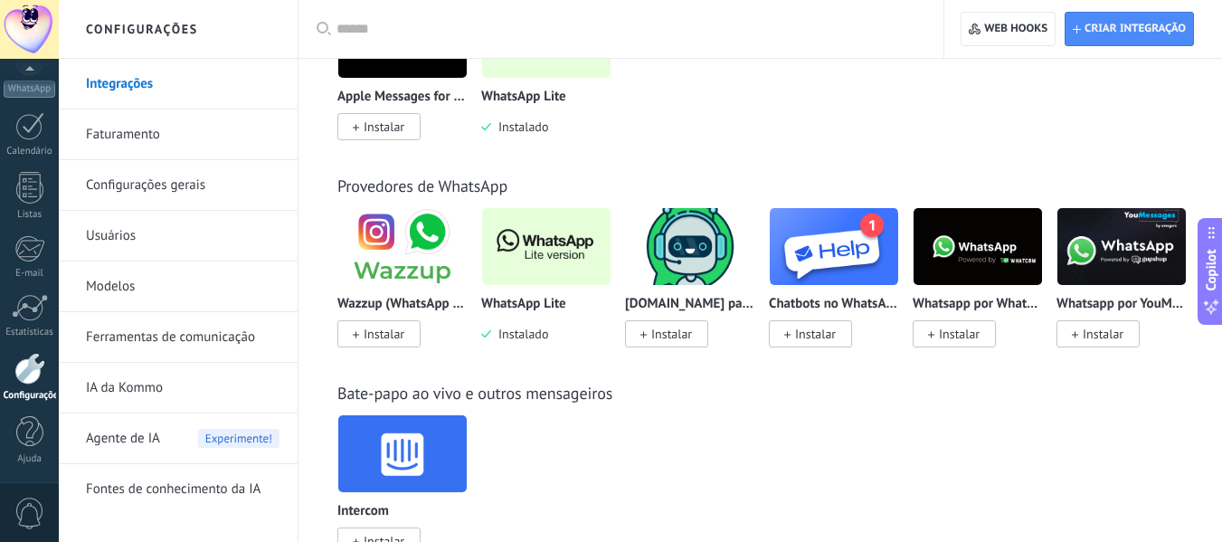
scroll to position [362, 0]
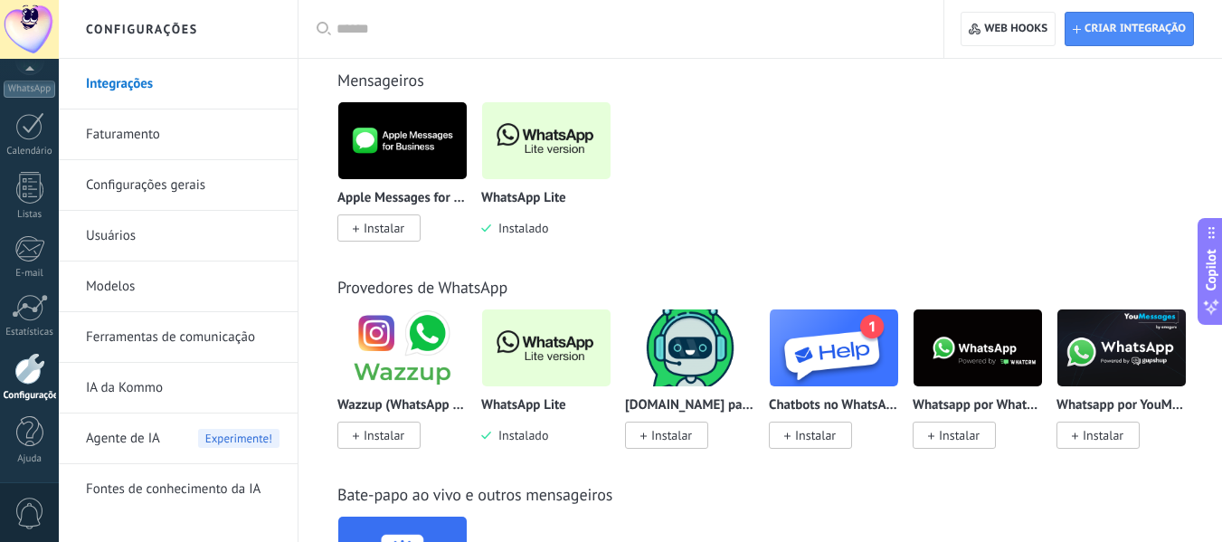
click at [736, 237] on div "Apple Messages for Business Instalar WhatsApp Lite Instalado" at bounding box center [769, 182] width 865 height 162
click at [530, 232] on span "Instalado" at bounding box center [519, 228] width 57 height 16
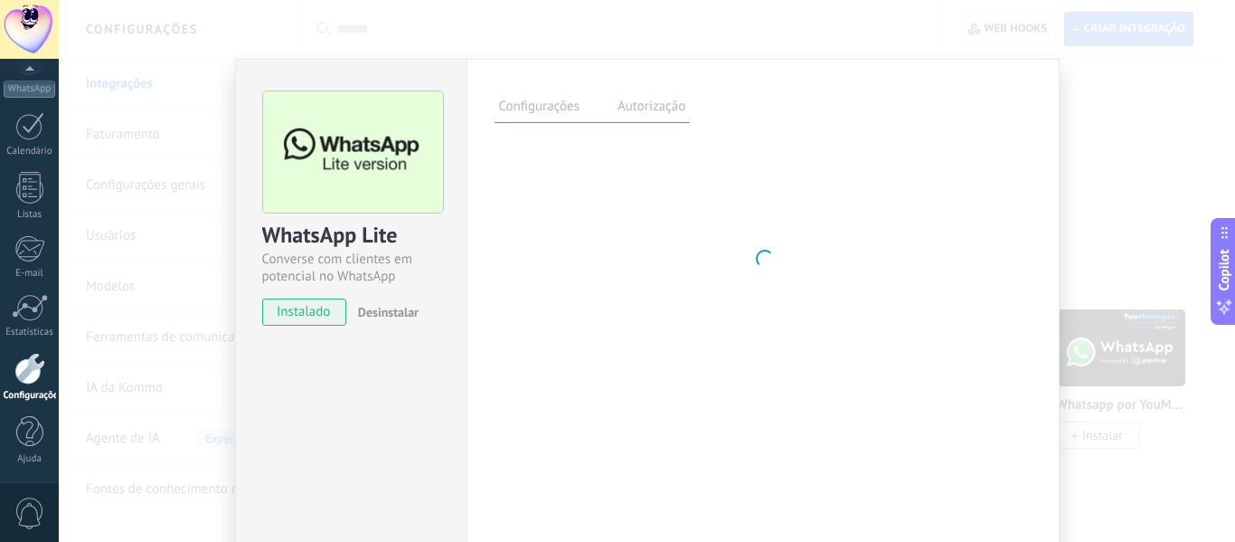
click at [1111, 100] on div "WhatsApp Lite Converse com clientes em potencial no WhatsApp instalado Desinsta…" at bounding box center [647, 271] width 1177 height 542
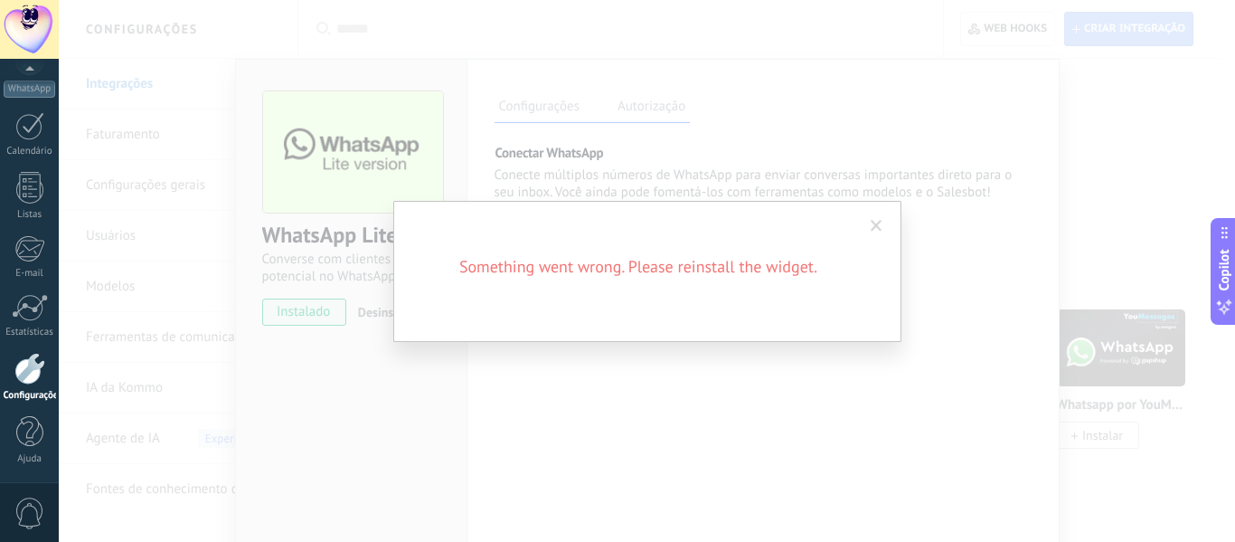
click at [864, 228] on span at bounding box center [877, 226] width 30 height 31
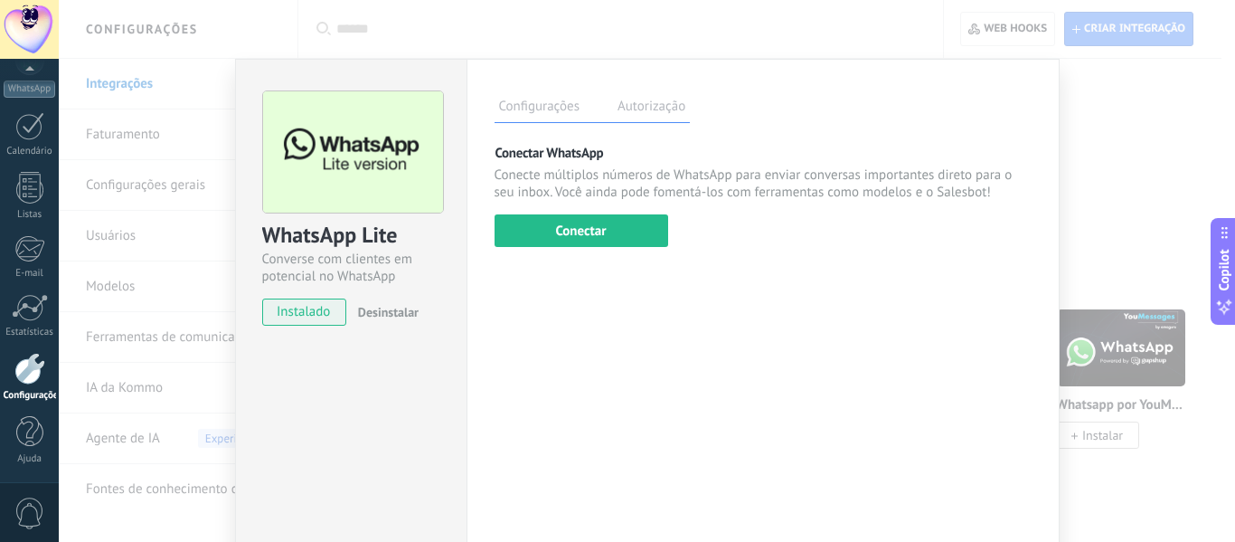
click at [883, 225] on div "Conectar WhatsApp Conecte múltiplos números de WhatsApp para enviar conversas i…" at bounding box center [763, 195] width 537 height 103
click at [1037, 185] on div "Configurações Autorização Esta aba registra os usuários que permitiram acesso à…" at bounding box center [763, 328] width 593 height 538
click at [1148, 181] on div "WhatsApp Lite Converse com clientes em potencial no WhatsApp instalado Desinsta…" at bounding box center [647, 271] width 1177 height 542
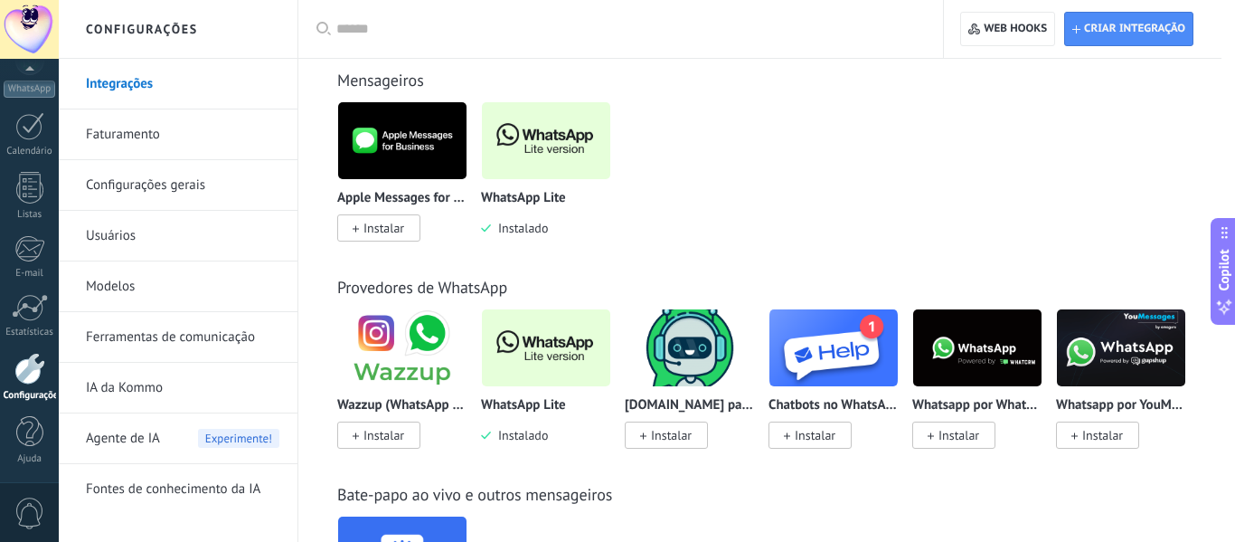
click at [1148, 181] on div at bounding box center [647, 271] width 1177 height 542
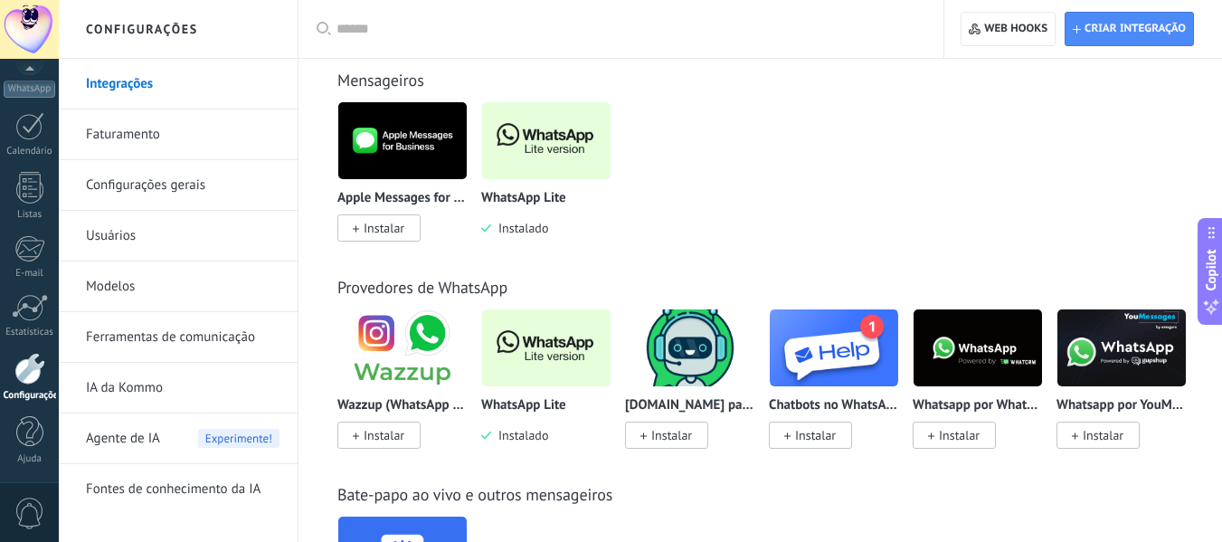
click at [1148, 181] on div "Apple Messages for Business Instalar WhatsApp Lite Instalado" at bounding box center [769, 182] width 865 height 162
click at [542, 329] on img at bounding box center [546, 348] width 128 height 88
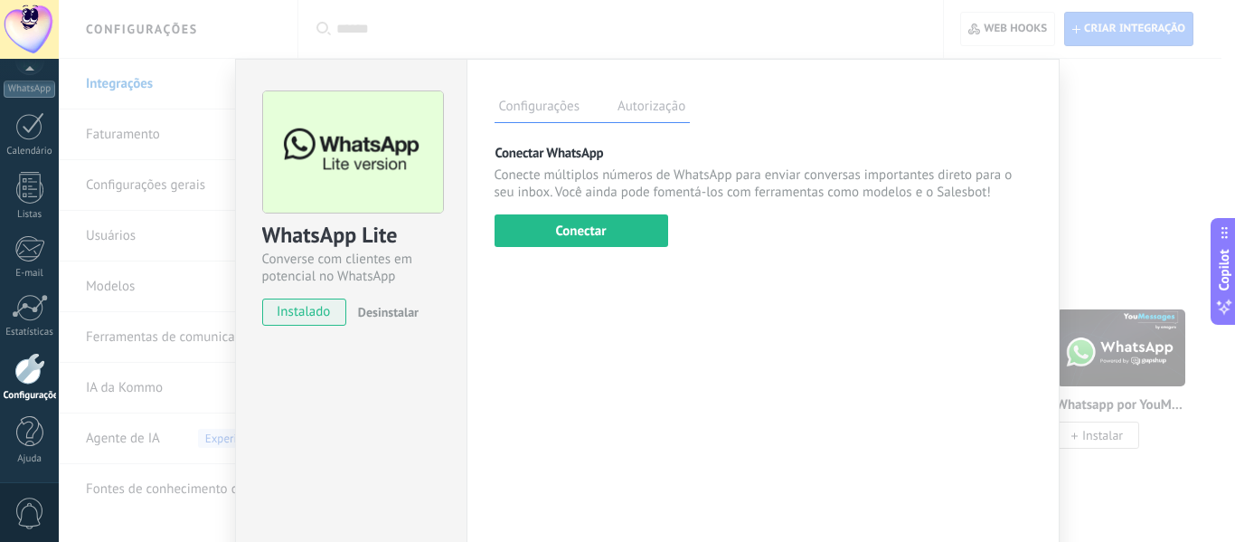
click at [1116, 178] on div "WhatsApp Lite Converse com clientes em potencial no WhatsApp instalado Desinsta…" at bounding box center [647, 271] width 1177 height 542
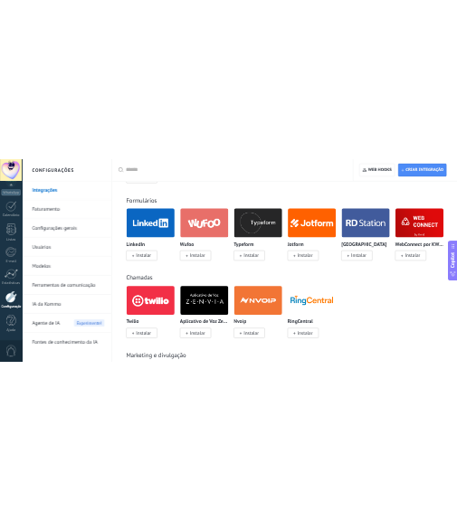
scroll to position [1141, 0]
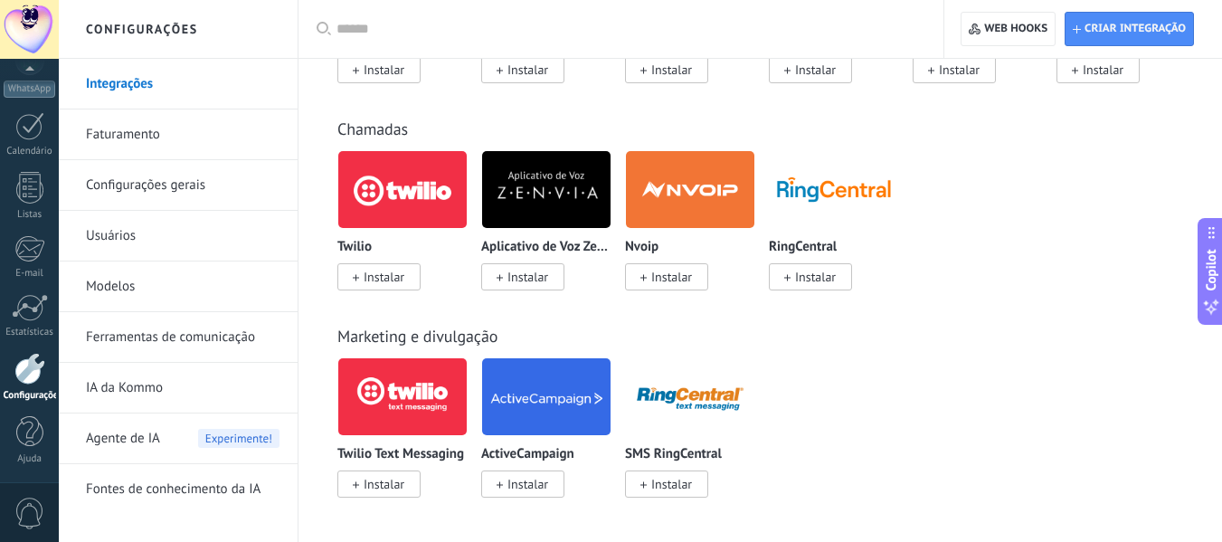
click at [944, 191] on div "Twilio Instalar Aplicativo de Voz Zenvia Instalar Nvoip Instalar RingCentral In…" at bounding box center [769, 231] width 865 height 162
drag, startPoint x: 1000, startPoint y: 200, endPoint x: 706, endPoint y: 184, distance: 294.4
click at [706, 184] on div "Twilio Instalar Aplicativo de Voz Zenvia Instalar Nvoip Instalar RingCentral In…" at bounding box center [769, 231] width 865 height 162
type textarea "*********"
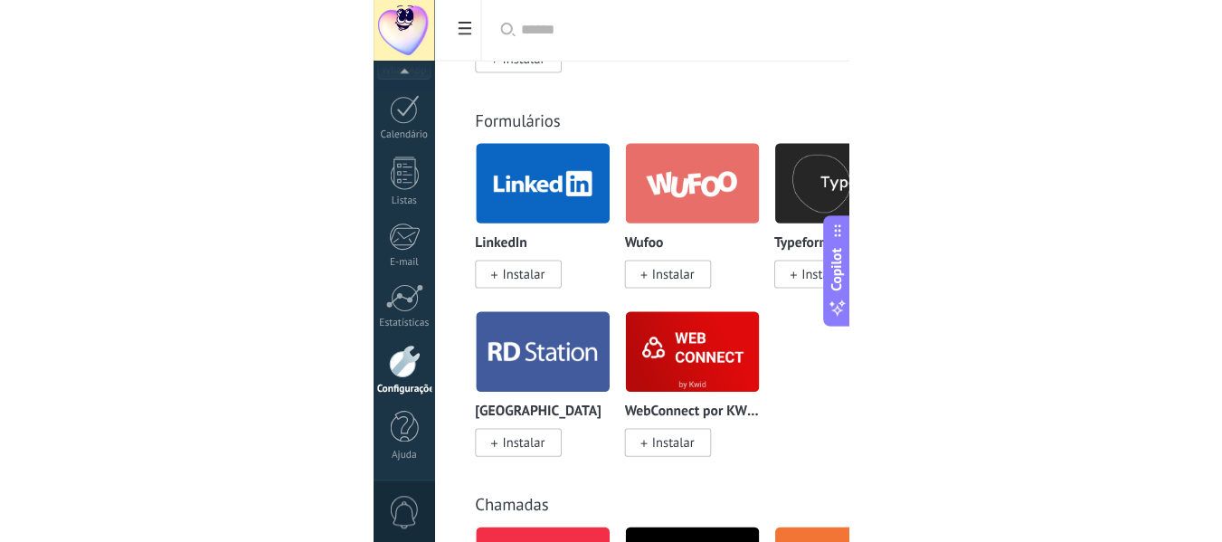
scroll to position [211, 0]
